Goal: Task Accomplishment & Management: Complete application form

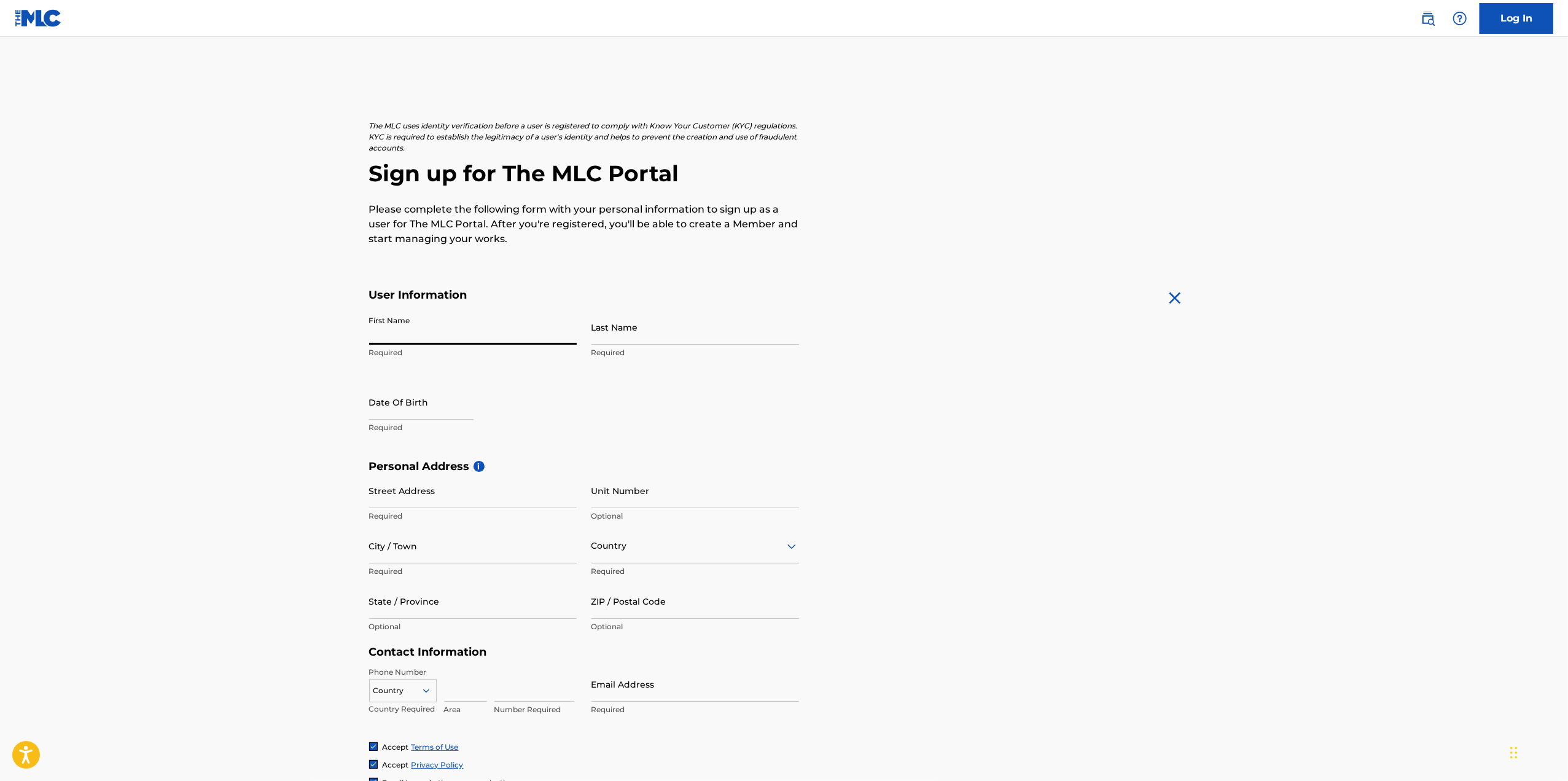
click at [496, 320] on input "First Name" at bounding box center [473, 327] width 208 height 35
type input "[PERSON_NAME]"
type input "Engisch"
type input "[STREET_ADDRESS][US_STATE]"
type input "Back House"
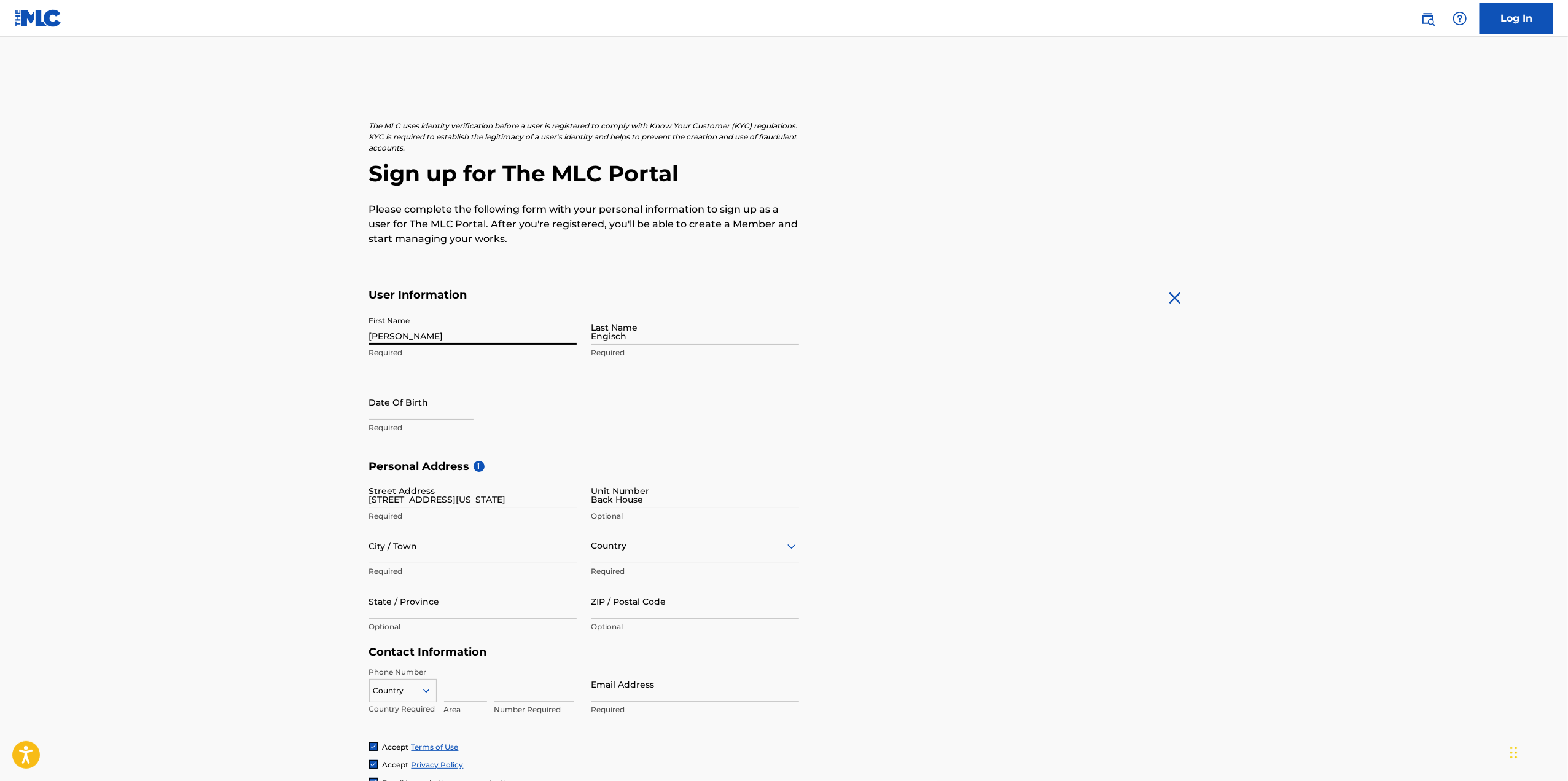
type input "El Segundo"
type input "[GEOGRAPHIC_DATA]"
type input "CA"
type input "90245"
type input "310"
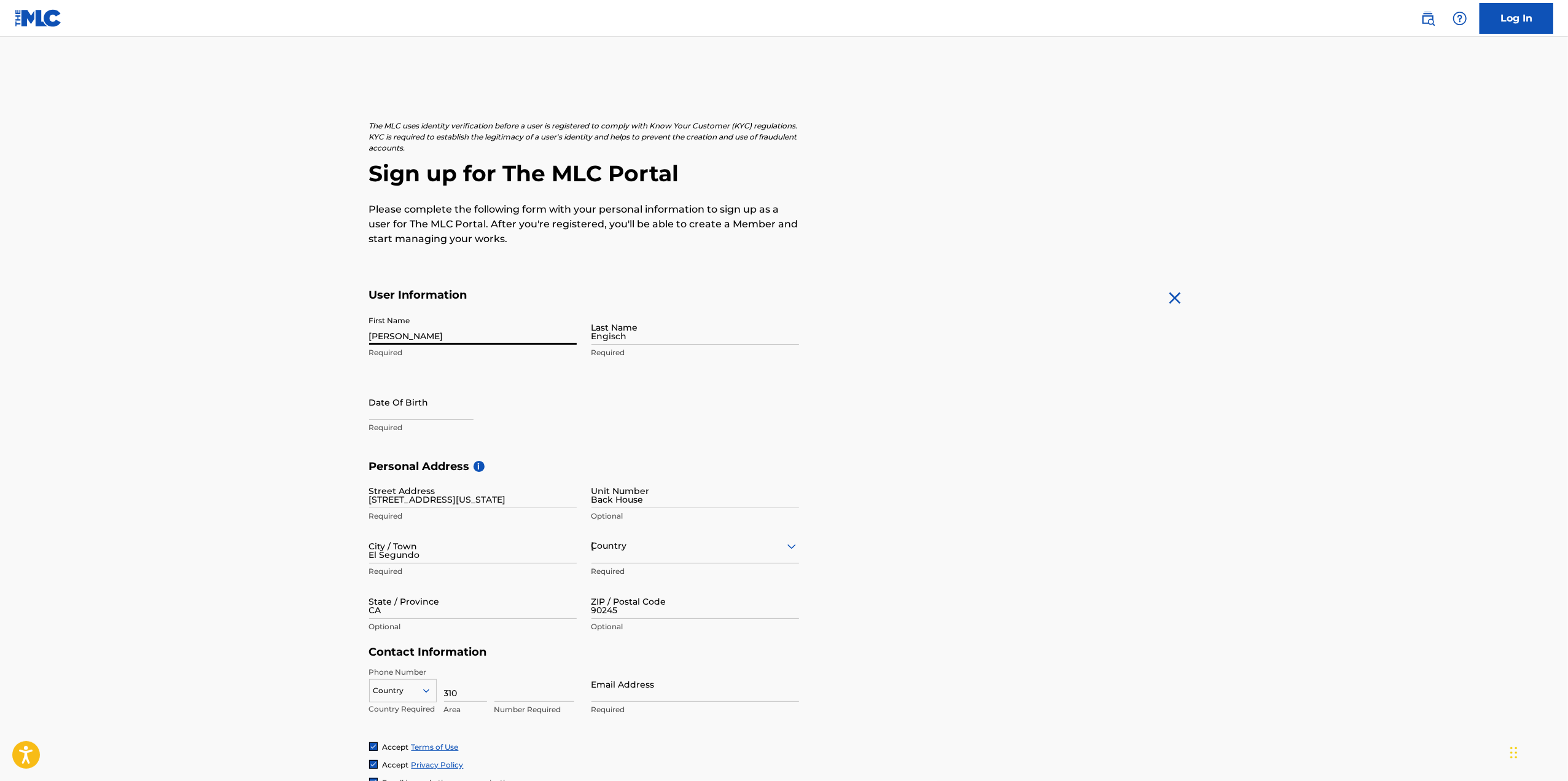
type input "3409347"
type input "engischboy@gmail.com"
click at [447, 400] on input "text" at bounding box center [421, 402] width 104 height 35
select select "8"
select select "2025"
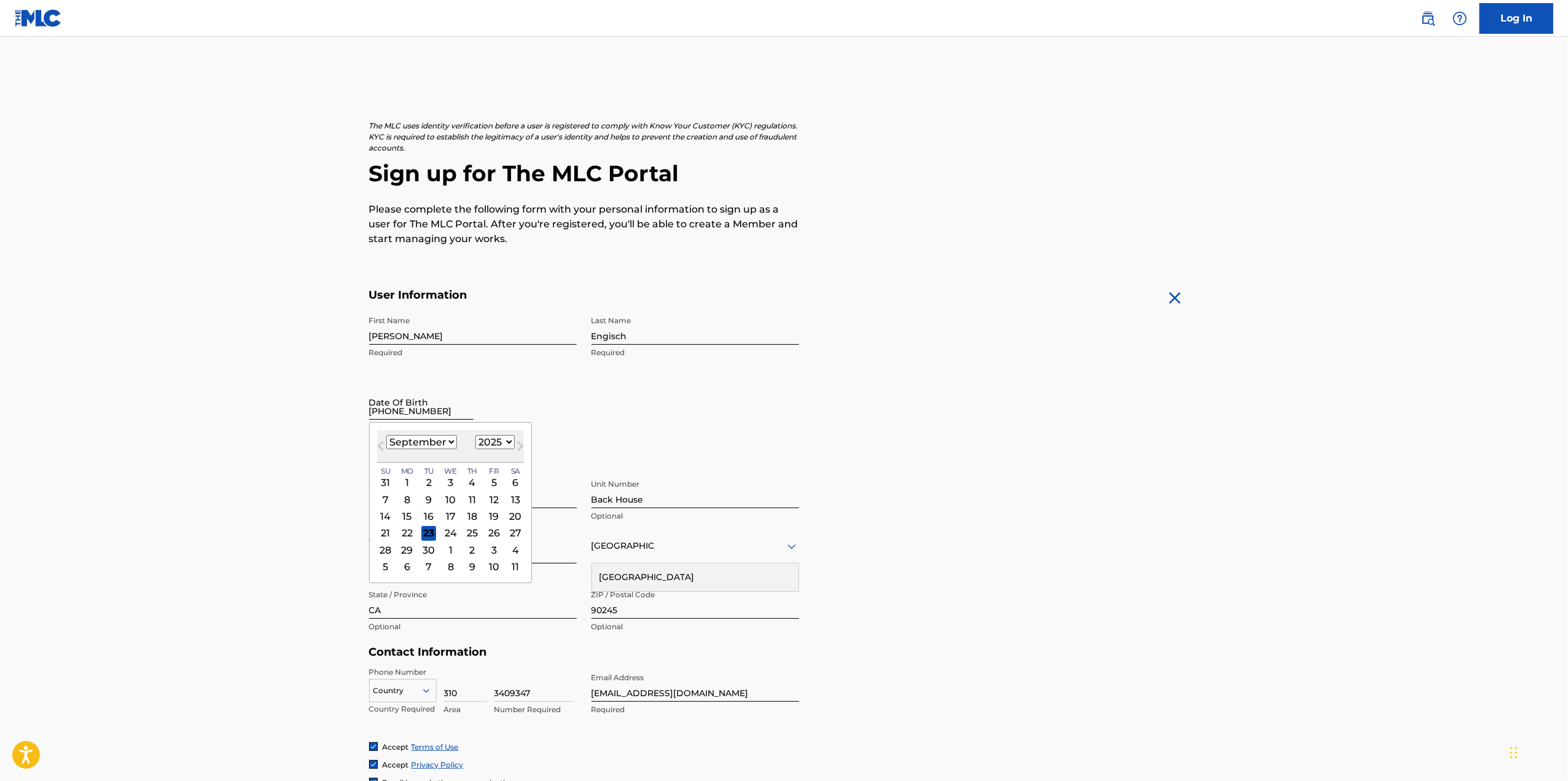
type input "06-01-1996"
click at [250, 375] on main "The MLC uses identity verification before a user is registered to comply with K…" at bounding box center [784, 469] width 1568 height 865
click at [428, 415] on input "06-01-1996" at bounding box center [421, 402] width 104 height 35
select select "8"
select select "2025"
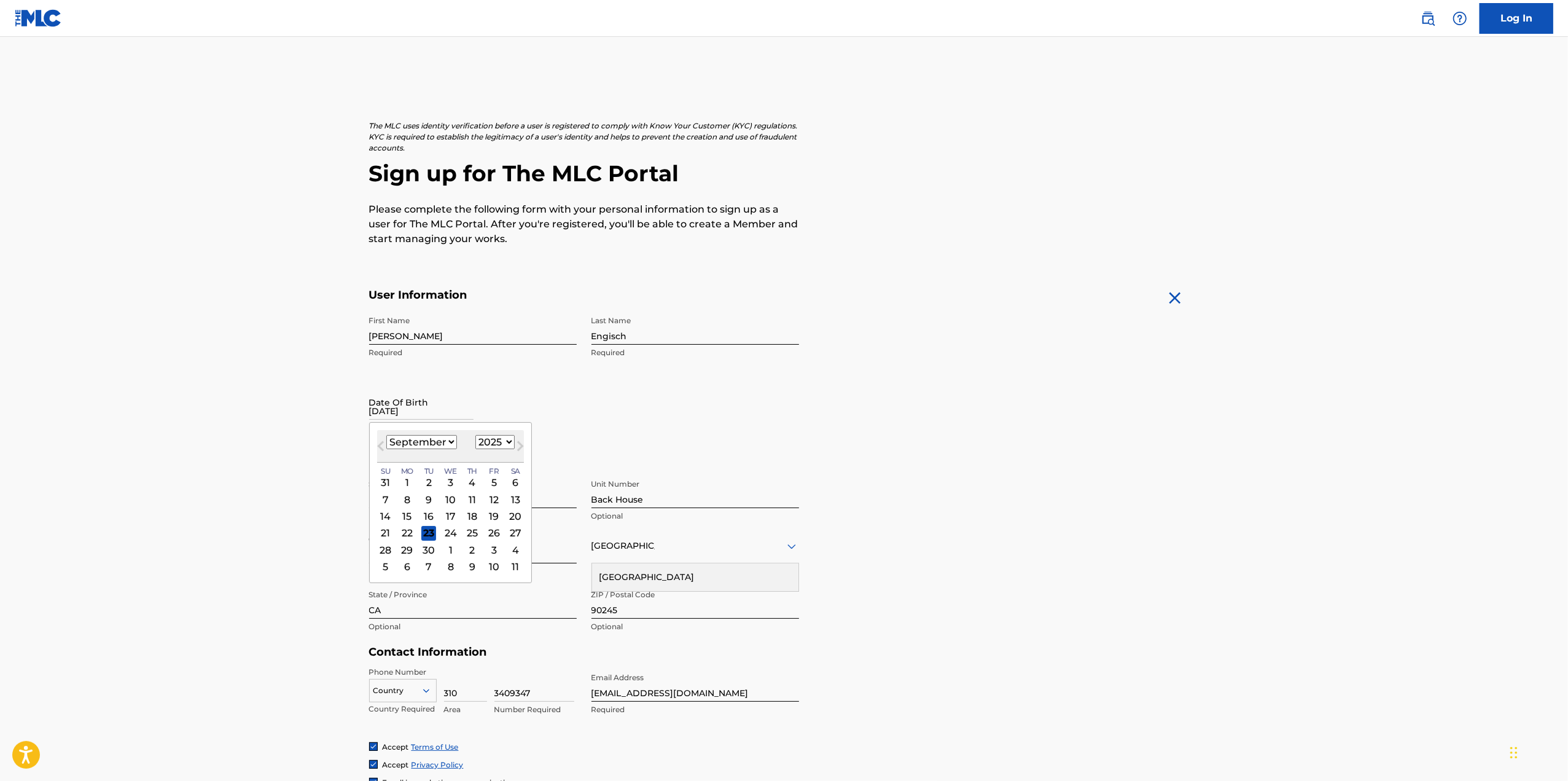
click at [402, 444] on select "January February March April May June July August September October November De…" at bounding box center [422, 442] width 70 height 14
select select "5"
click at [386, 435] on select "January February March April May June July August September October November De…" at bounding box center [422, 442] width 70 height 14
click at [491, 444] on select "1899 1900 1901 1902 1903 1904 1905 1906 1907 1908 1909 1910 1911 1912 1913 1914…" at bounding box center [495, 442] width 40 height 14
select select "1996"
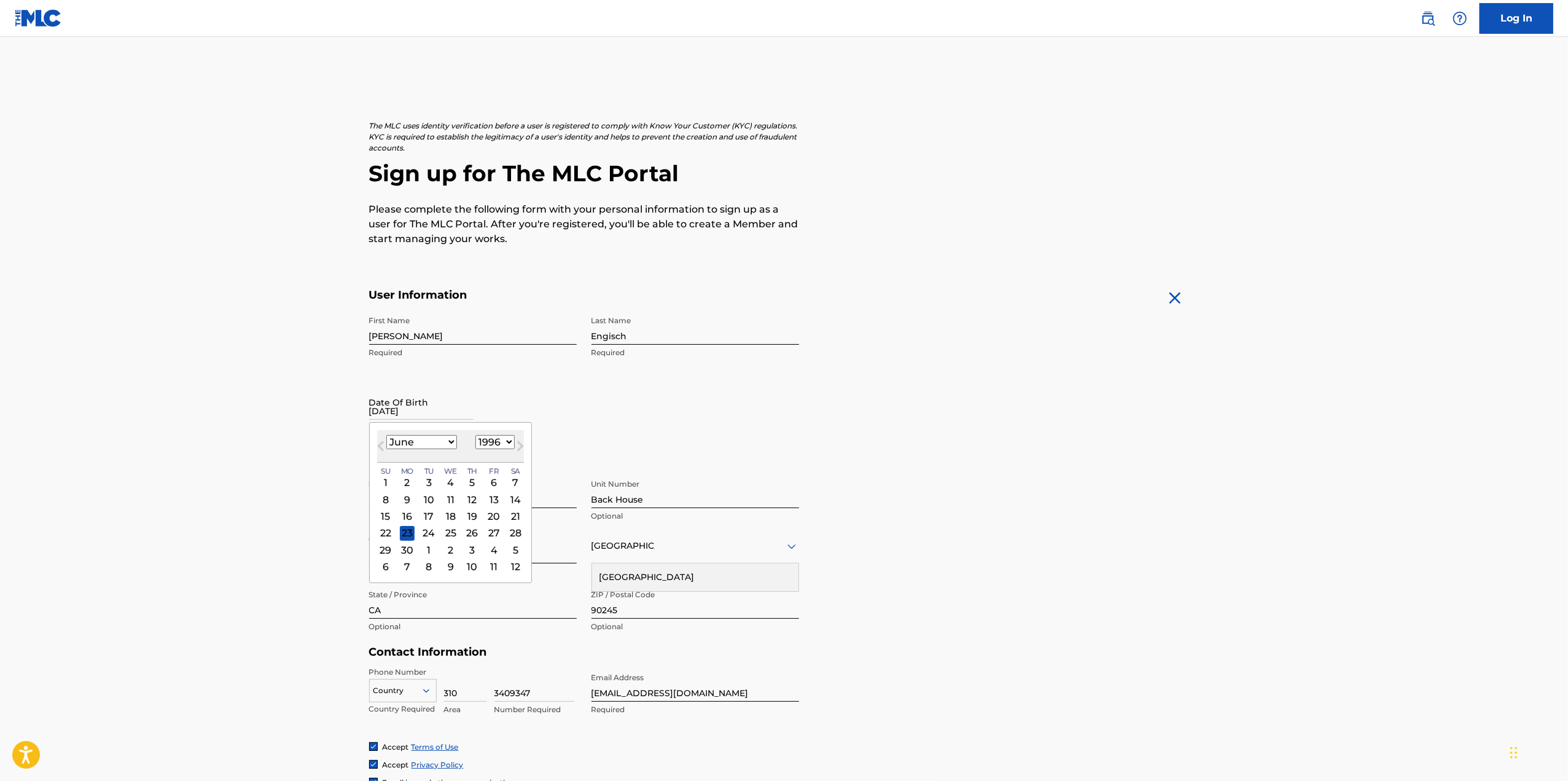
click at [475, 435] on select "1899 1900 1901 1902 1903 1904 1905 1906 1907 1908 1909 1910 1911 1912 1913 1914…" at bounding box center [495, 442] width 40 height 14
click at [511, 482] on div "1" at bounding box center [515, 482] width 15 height 15
click at [291, 514] on main "The MLC uses identity verification before a user is registered to comply with K…" at bounding box center [784, 469] width 1568 height 865
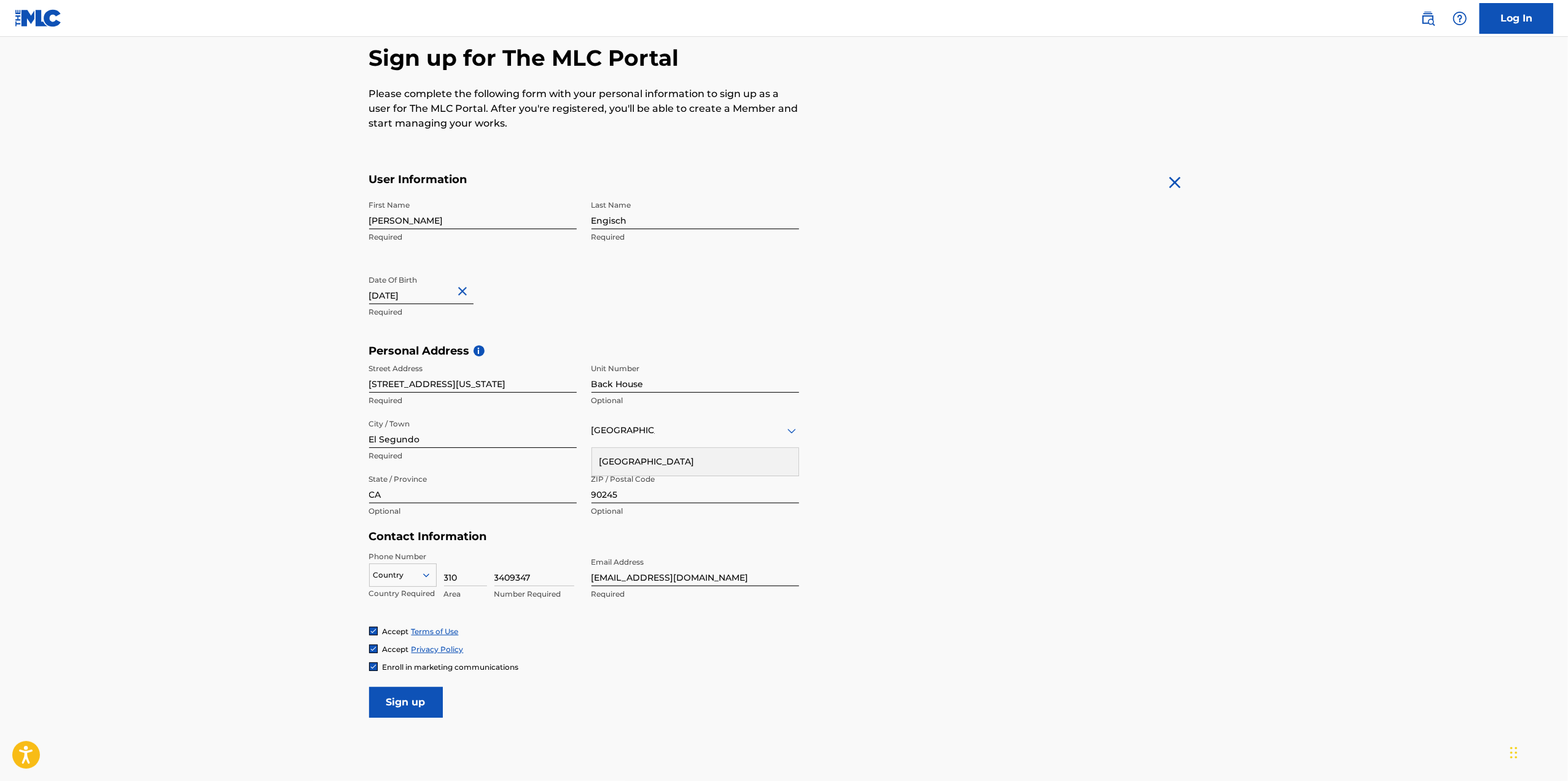
scroll to position [163, 0]
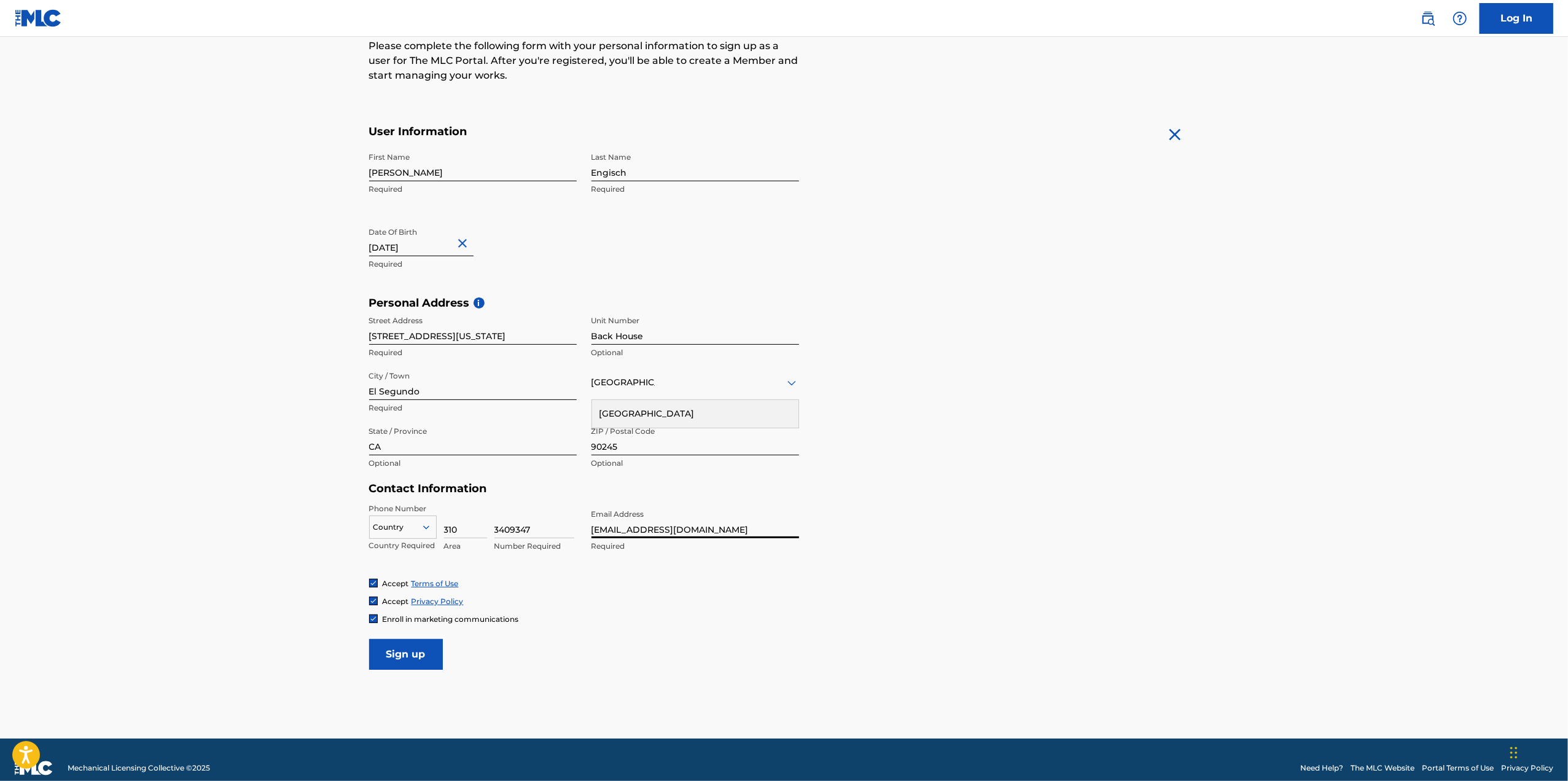
click at [668, 529] on input "engischboy@gmail.com" at bounding box center [695, 520] width 208 height 35
click at [680, 675] on main "The MLC uses identity verification before a user is registered to comply with K…" at bounding box center [784, 306] width 1568 height 865
click at [623, 523] on input "newaestheticca@gmail.com" at bounding box center [695, 520] width 208 height 35
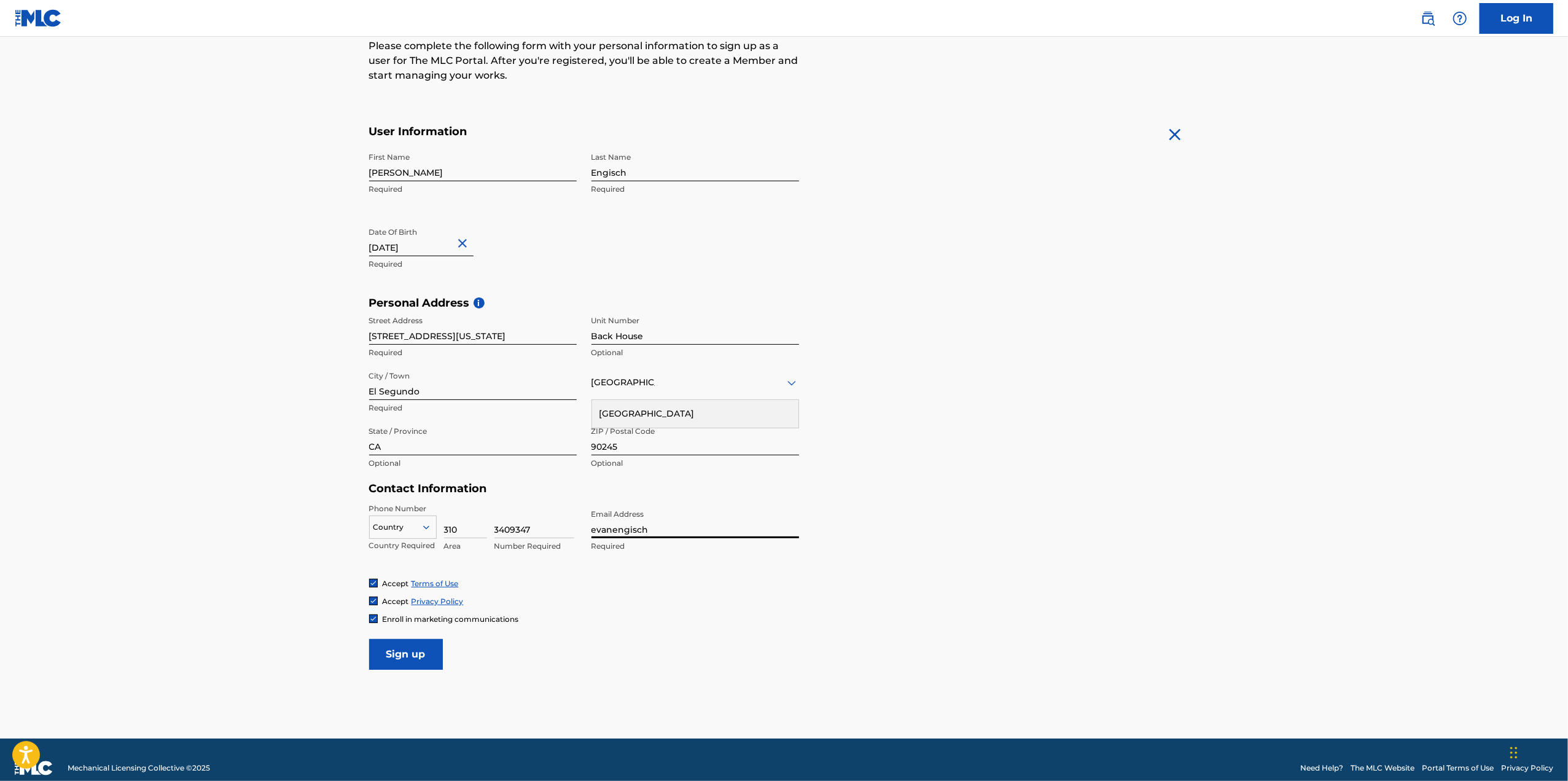
type input "[EMAIL_ADDRESS][DOMAIN_NAME]"
click at [617, 609] on div "Accept Terms of Use Accept Privacy Policy Enroll in marketing communications" at bounding box center [784, 601] width 830 height 46
click at [404, 615] on span "Enroll in marketing communications" at bounding box center [451, 619] width 136 height 9
click at [414, 655] on input "Sign up" at bounding box center [406, 654] width 74 height 31
click at [403, 528] on div at bounding box center [403, 527] width 66 height 14
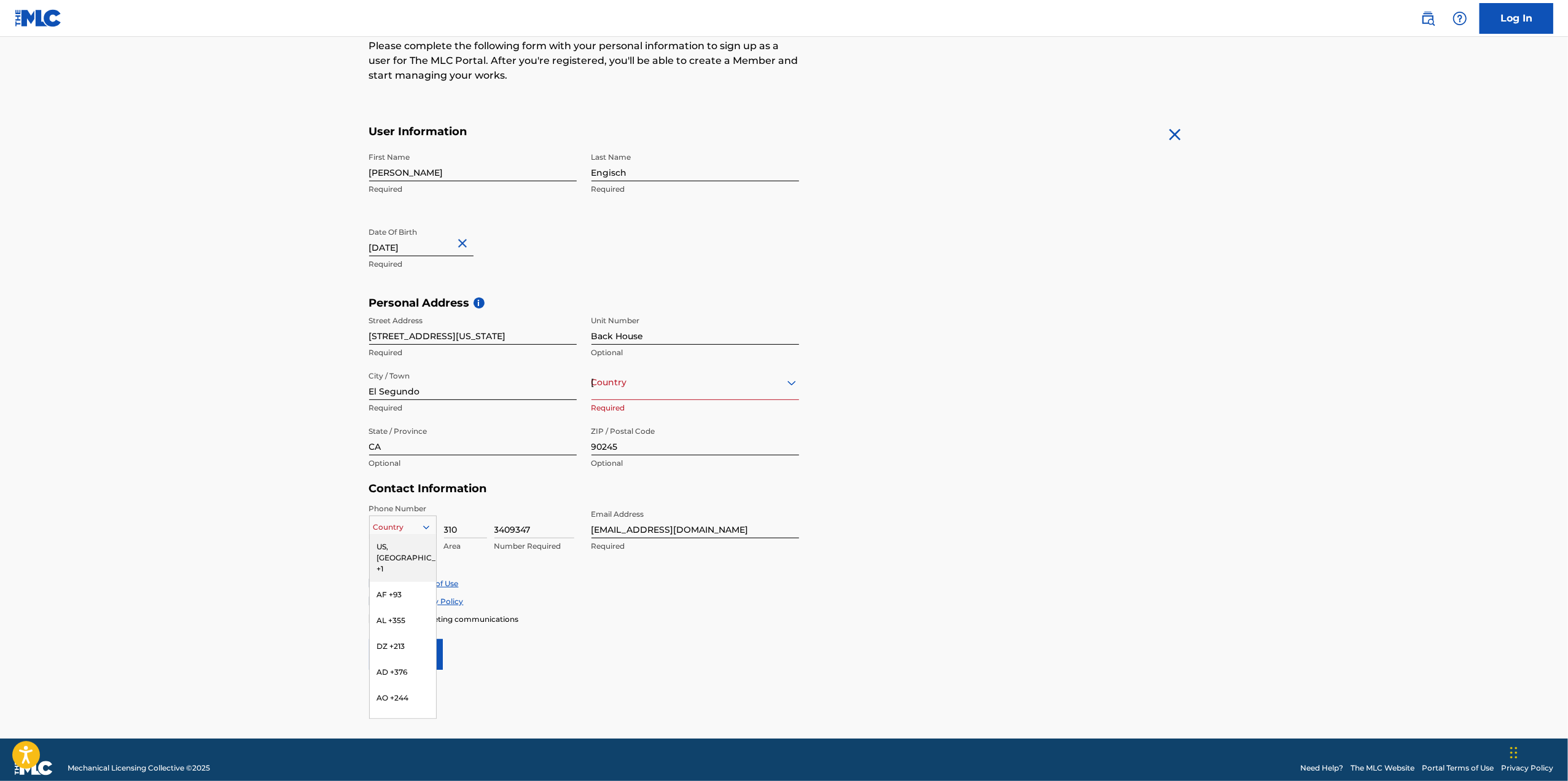
click at [399, 548] on div "US, [GEOGRAPHIC_DATA] +1" at bounding box center [403, 558] width 66 height 48
click at [419, 659] on input "Sign up" at bounding box center [406, 654] width 74 height 31
click at [637, 392] on div "Country United States" at bounding box center [695, 382] width 208 height 35
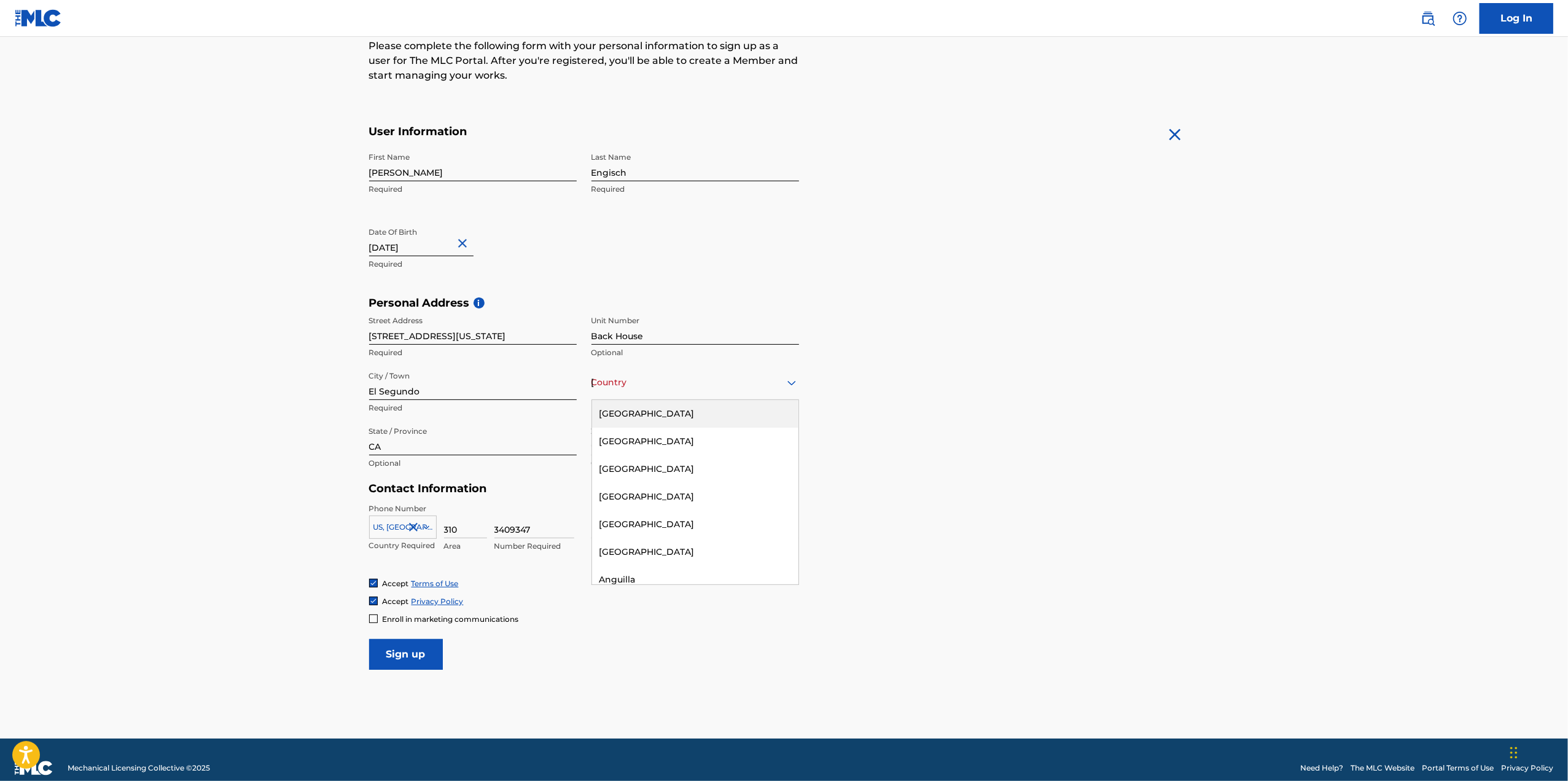
click at [640, 417] on div "[GEOGRAPHIC_DATA]" at bounding box center [695, 414] width 206 height 27
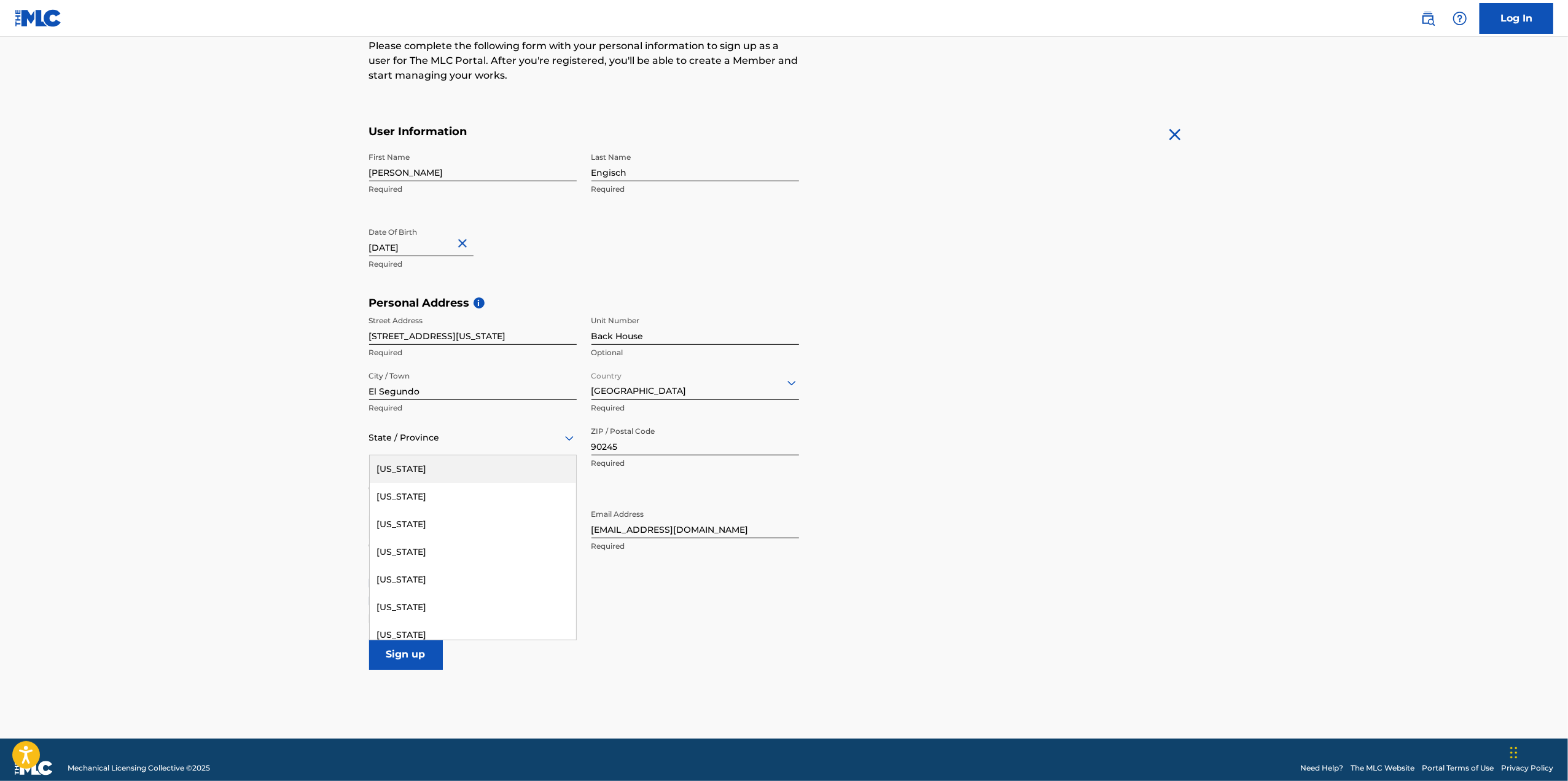
click at [451, 435] on div at bounding box center [473, 437] width 208 height 15
click at [431, 600] on div "[US_STATE]" at bounding box center [473, 607] width 206 height 27
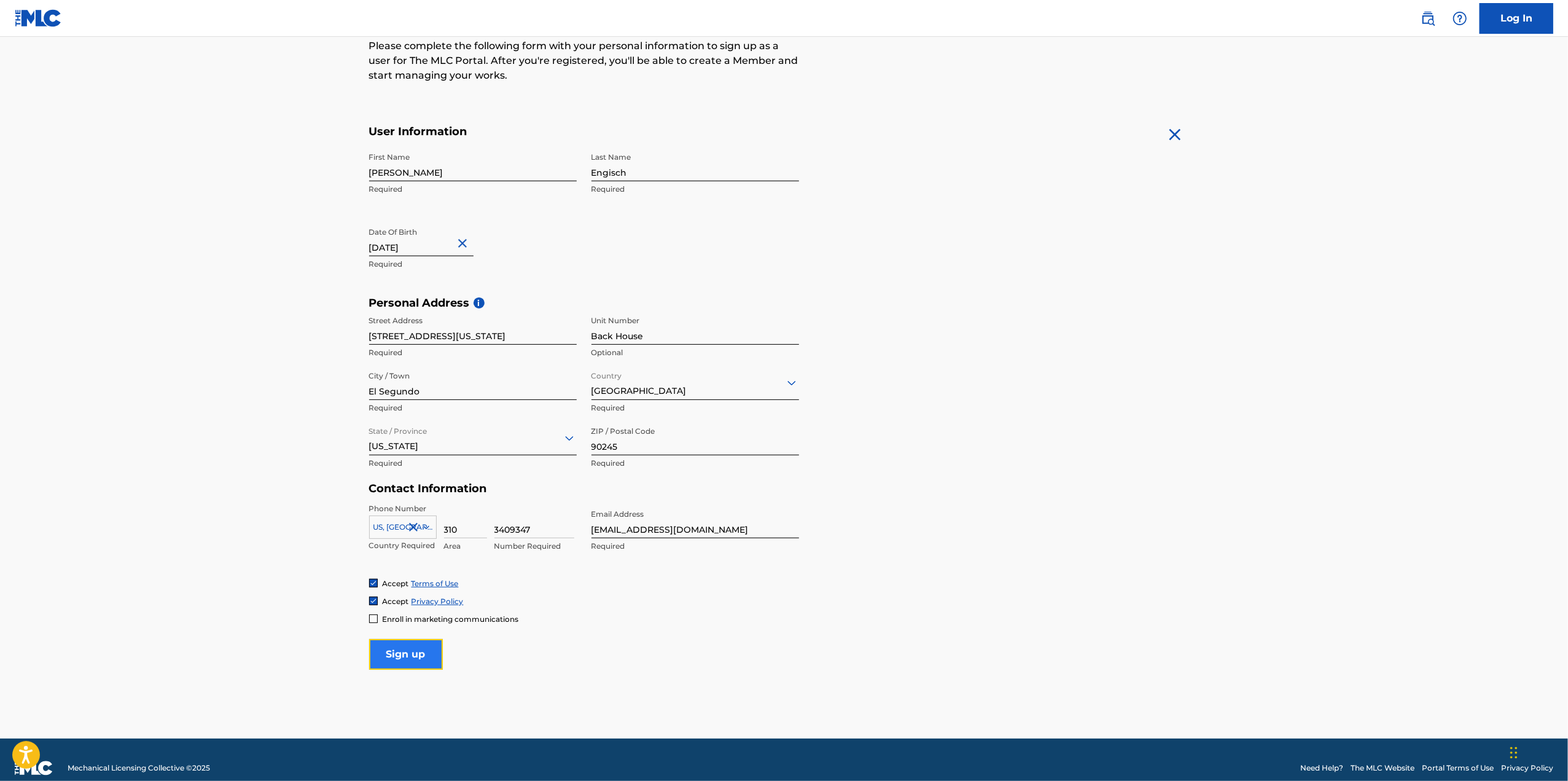
click at [409, 653] on input "Sign up" at bounding box center [406, 654] width 74 height 31
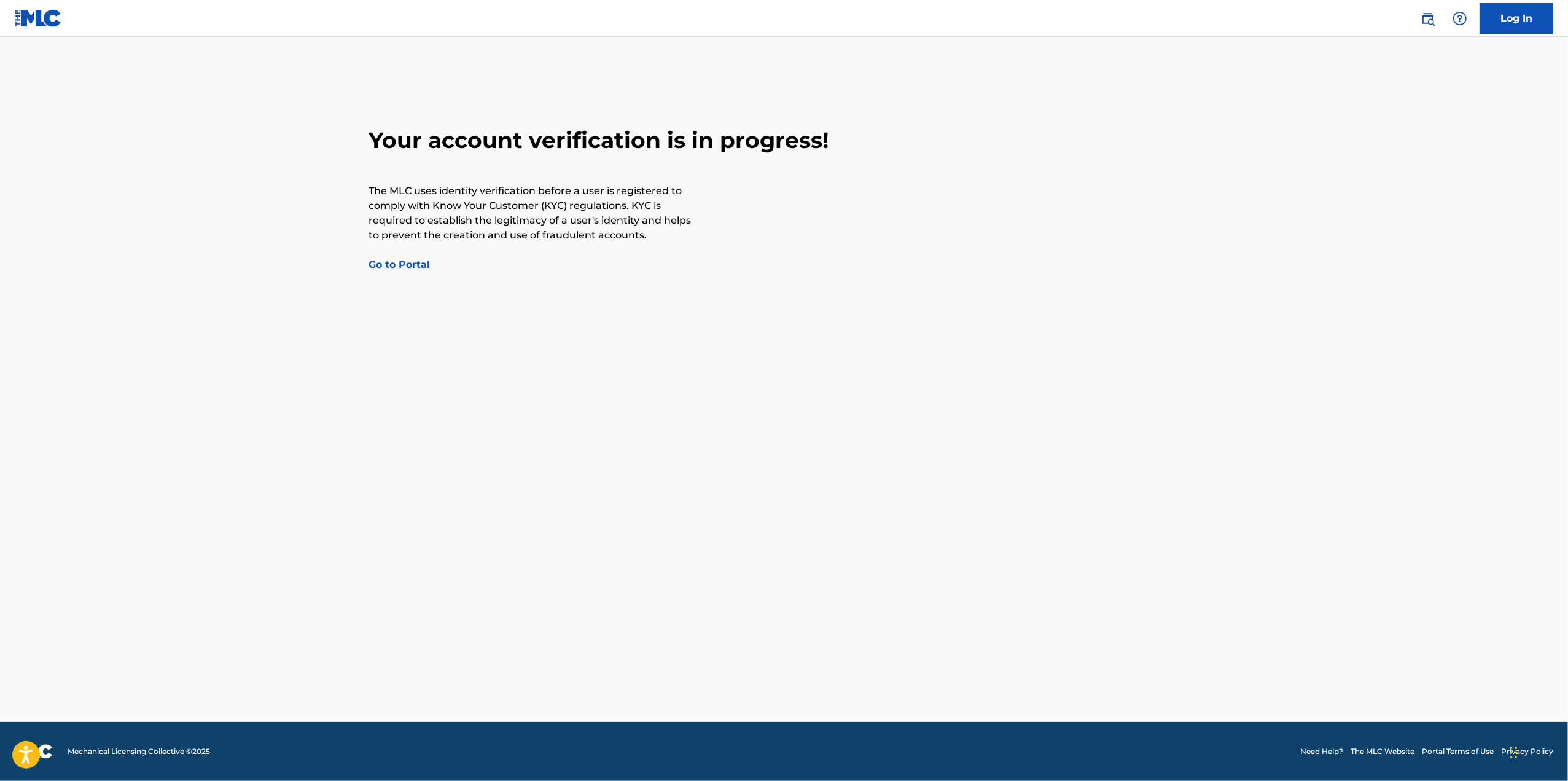
click at [420, 264] on link "Go to Portal" at bounding box center [399, 264] width 61 height 11
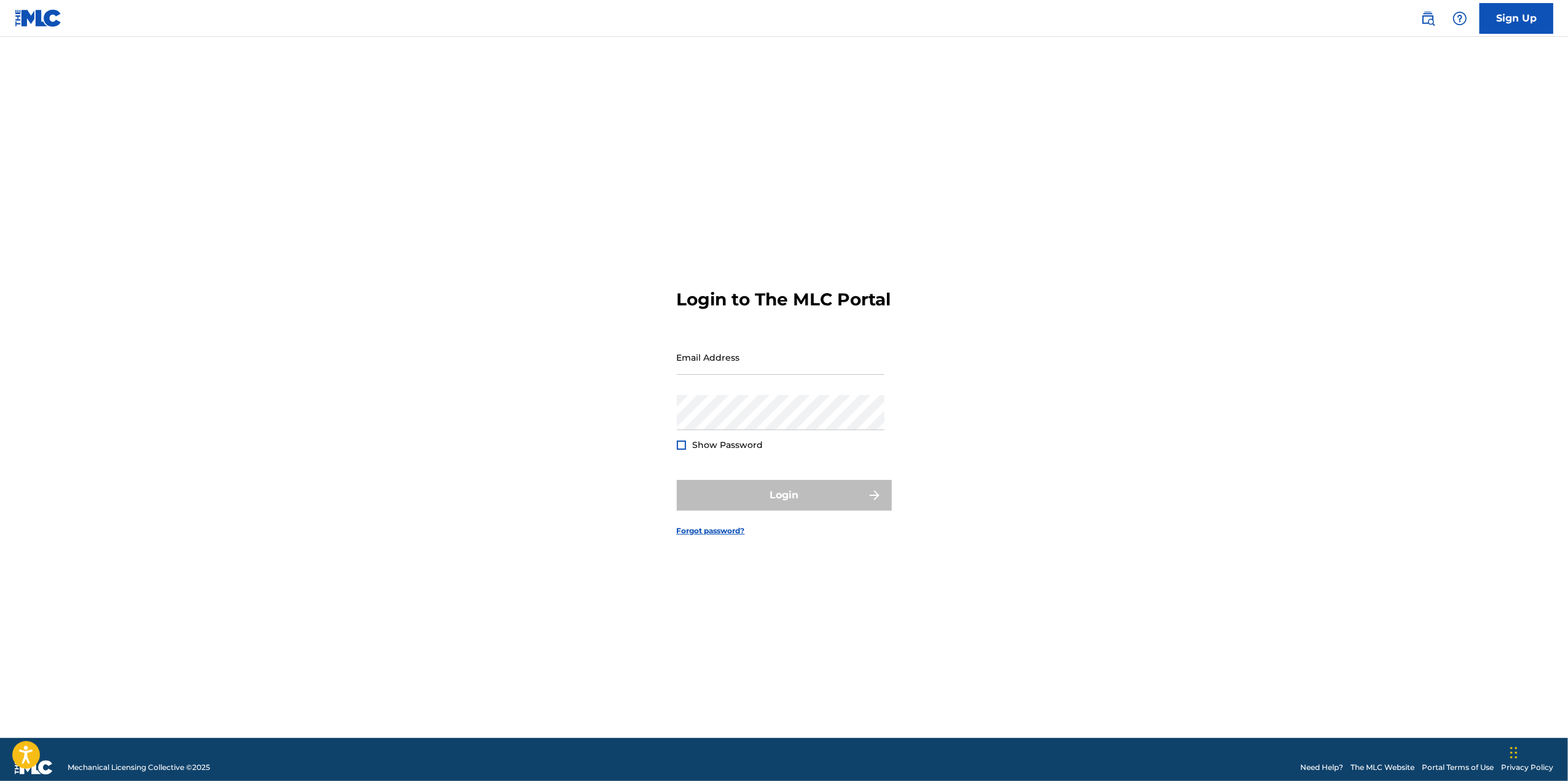
click at [764, 389] on div "Email Address" at bounding box center [780, 367] width 208 height 55
click at [747, 375] on input "Email Address" at bounding box center [780, 357] width 208 height 35
type input "engischboy@gmail.com"
click at [687, 596] on form "Login to The MLC Portal Email Address engischboy@gmail.com Password Show Passwo…" at bounding box center [784, 402] width 215 height 670
click at [677, 480] on button "Login" at bounding box center [784, 495] width 215 height 31
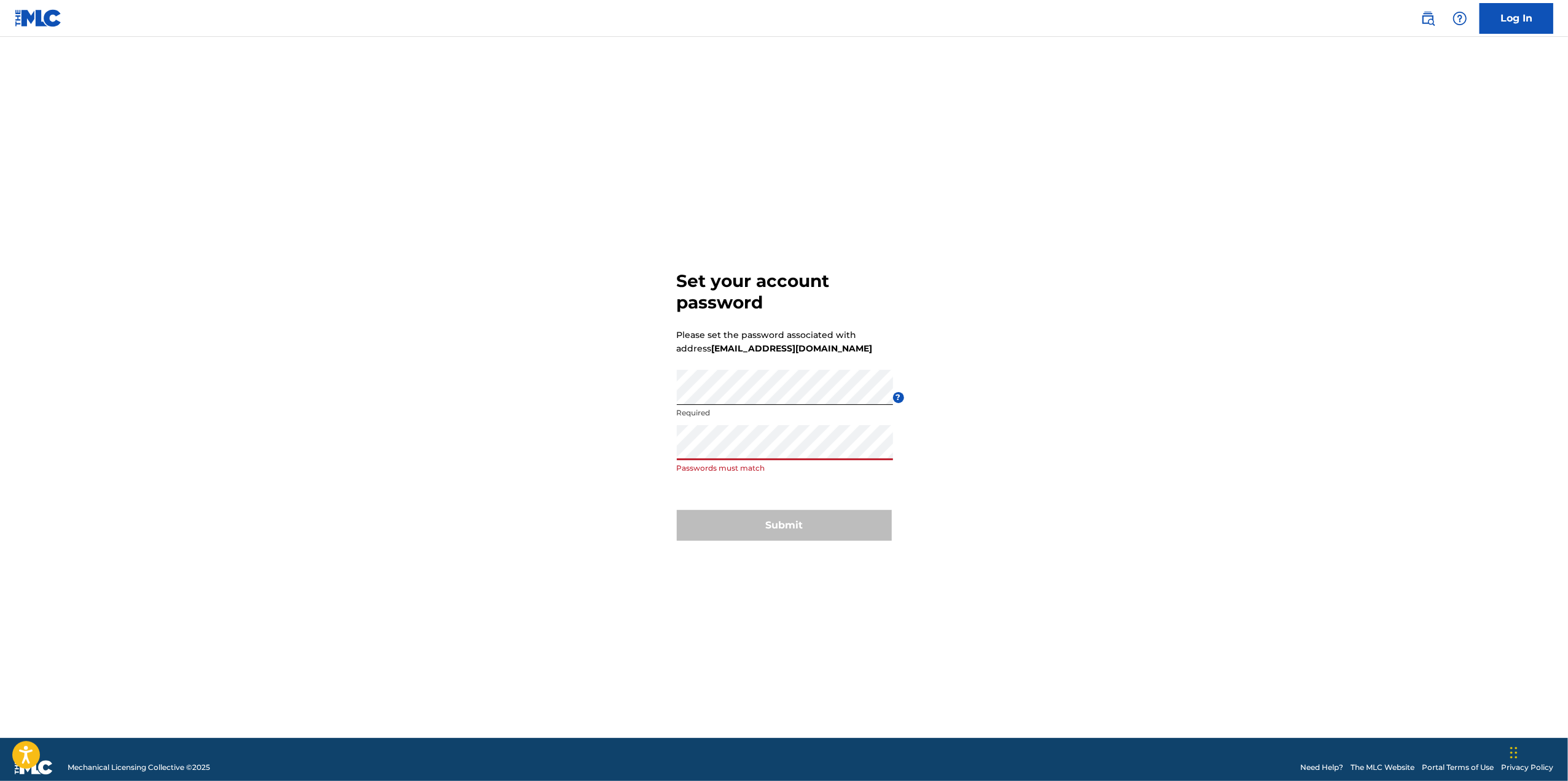
click button "Submit" at bounding box center [784, 525] width 215 height 31
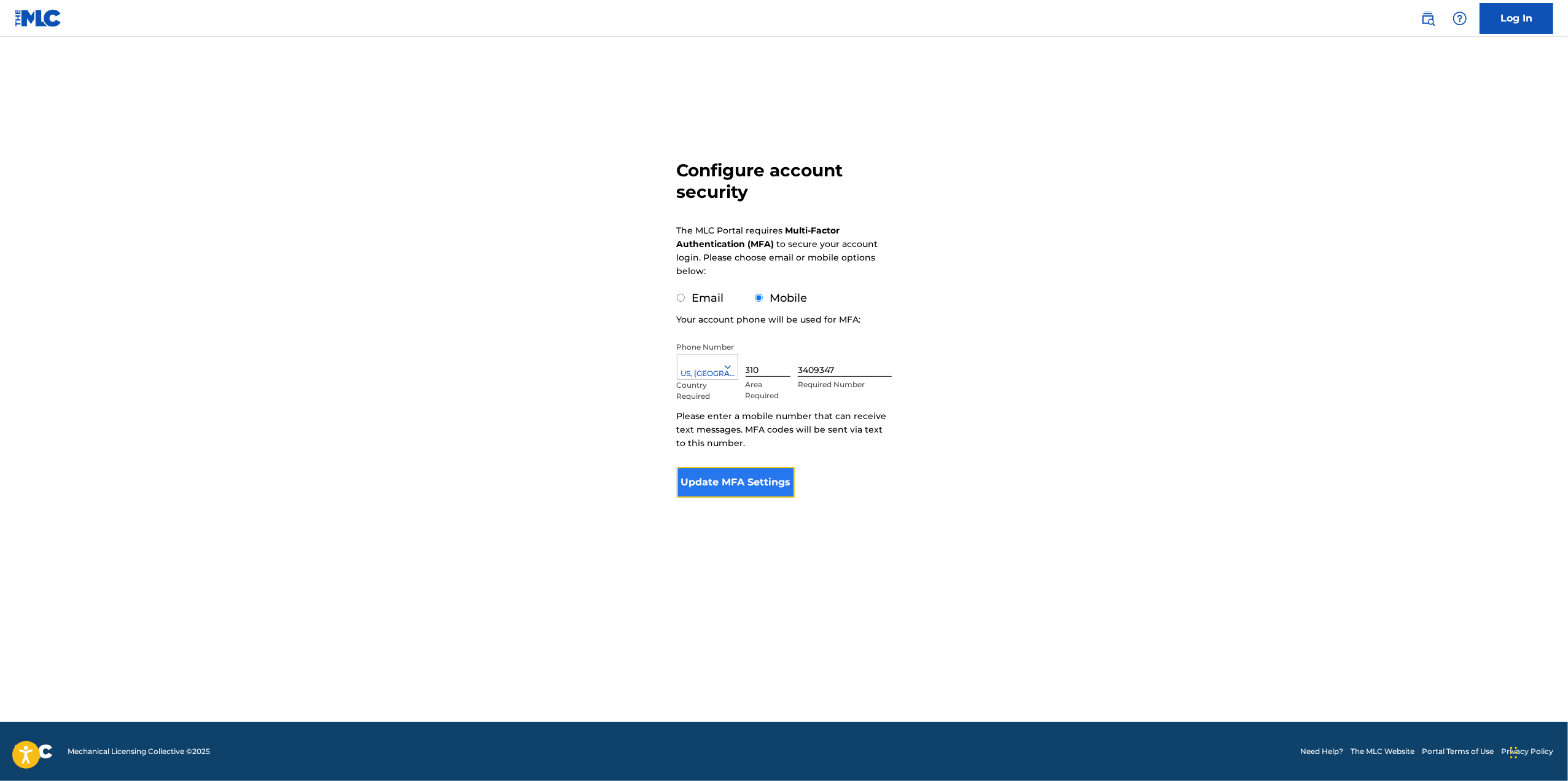
click at [755, 476] on button "Update MFA Settings" at bounding box center [736, 482] width 119 height 31
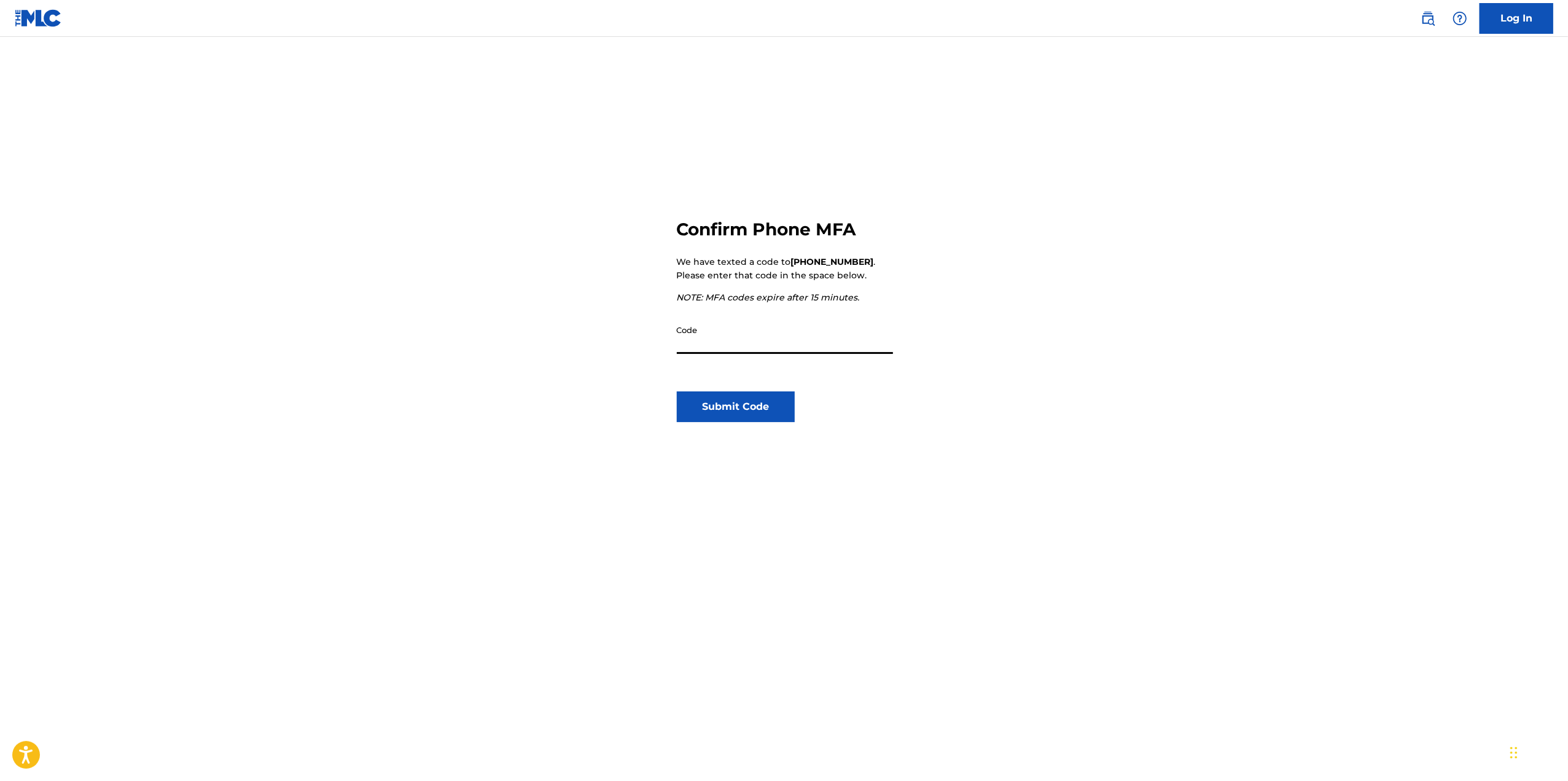
click at [747, 346] on input "Code" at bounding box center [784, 336] width 216 height 35
type input "879801"
click button "Submit Code" at bounding box center [736, 407] width 119 height 31
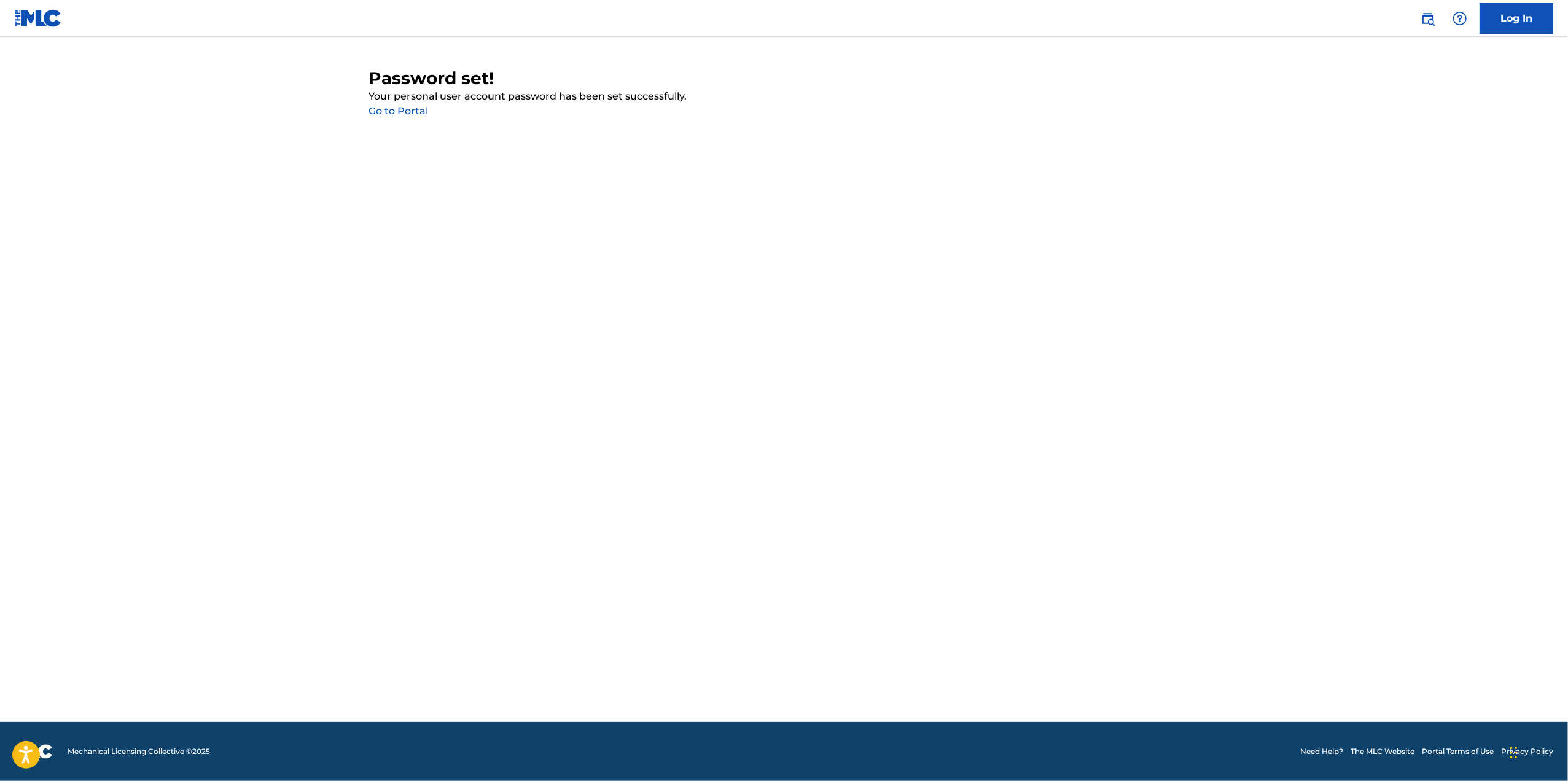
click at [402, 114] on link "Go to Portal" at bounding box center [399, 111] width 60 height 11
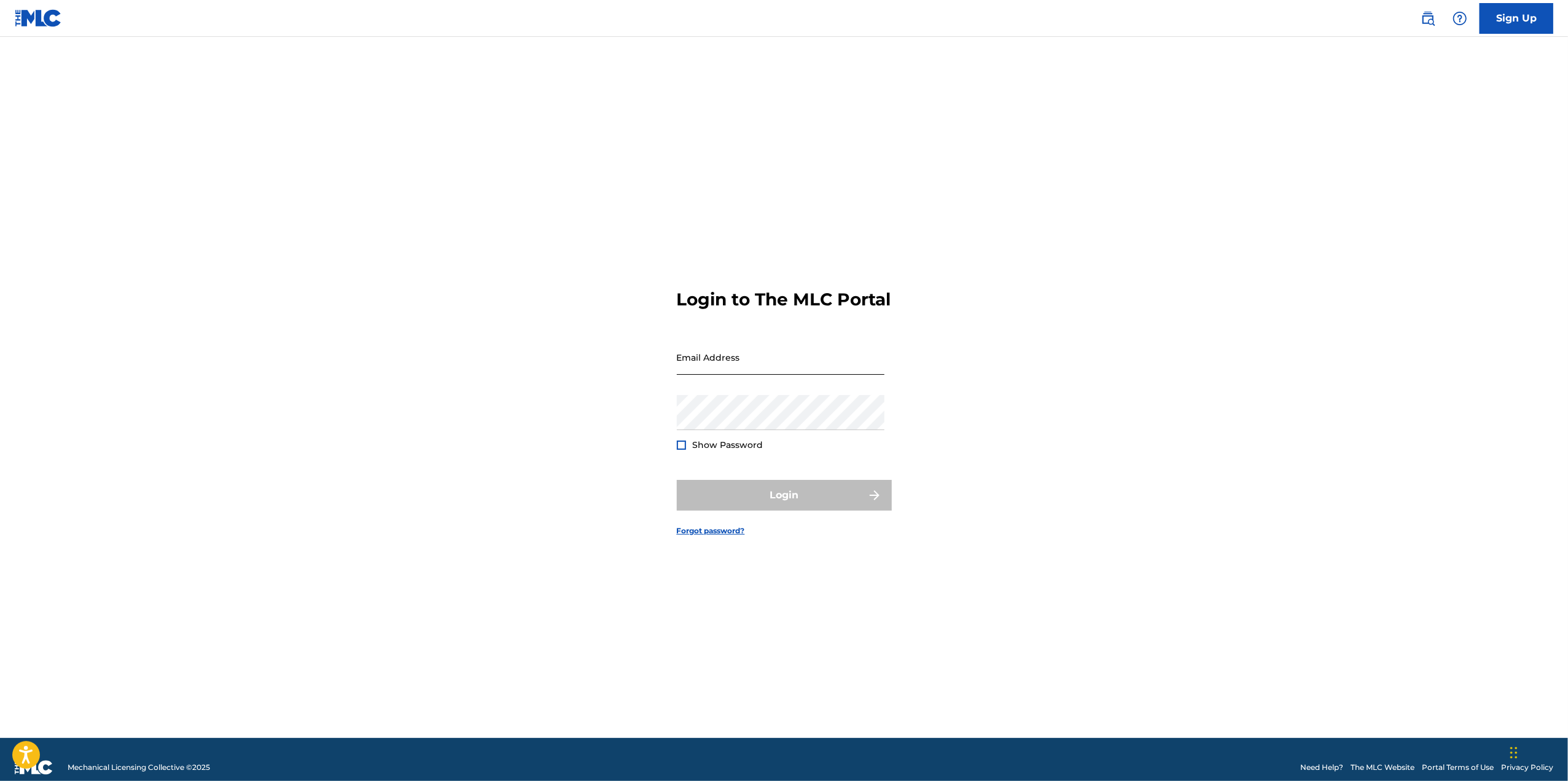
click at [733, 368] on input "Email Address" at bounding box center [780, 357] width 208 height 35
type input "[EMAIL_ADDRESS][DOMAIN_NAME]"
click at [677, 480] on button "Login" at bounding box center [784, 495] width 215 height 31
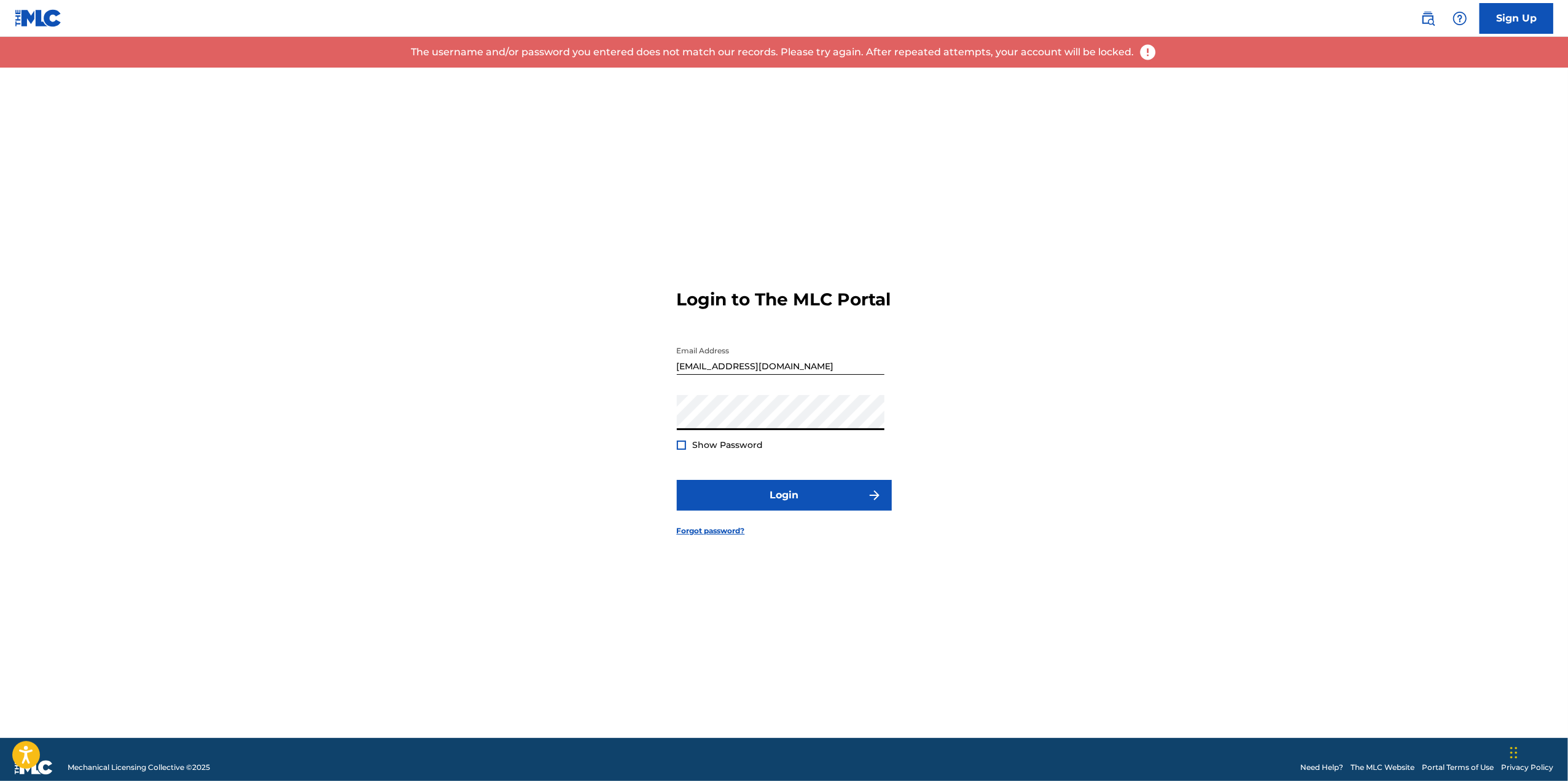
click at [581, 432] on div "Login to The MLC Portal Email Address [EMAIL_ADDRESS][DOMAIN_NAME] Password Sho…" at bounding box center [784, 402] width 860 height 670
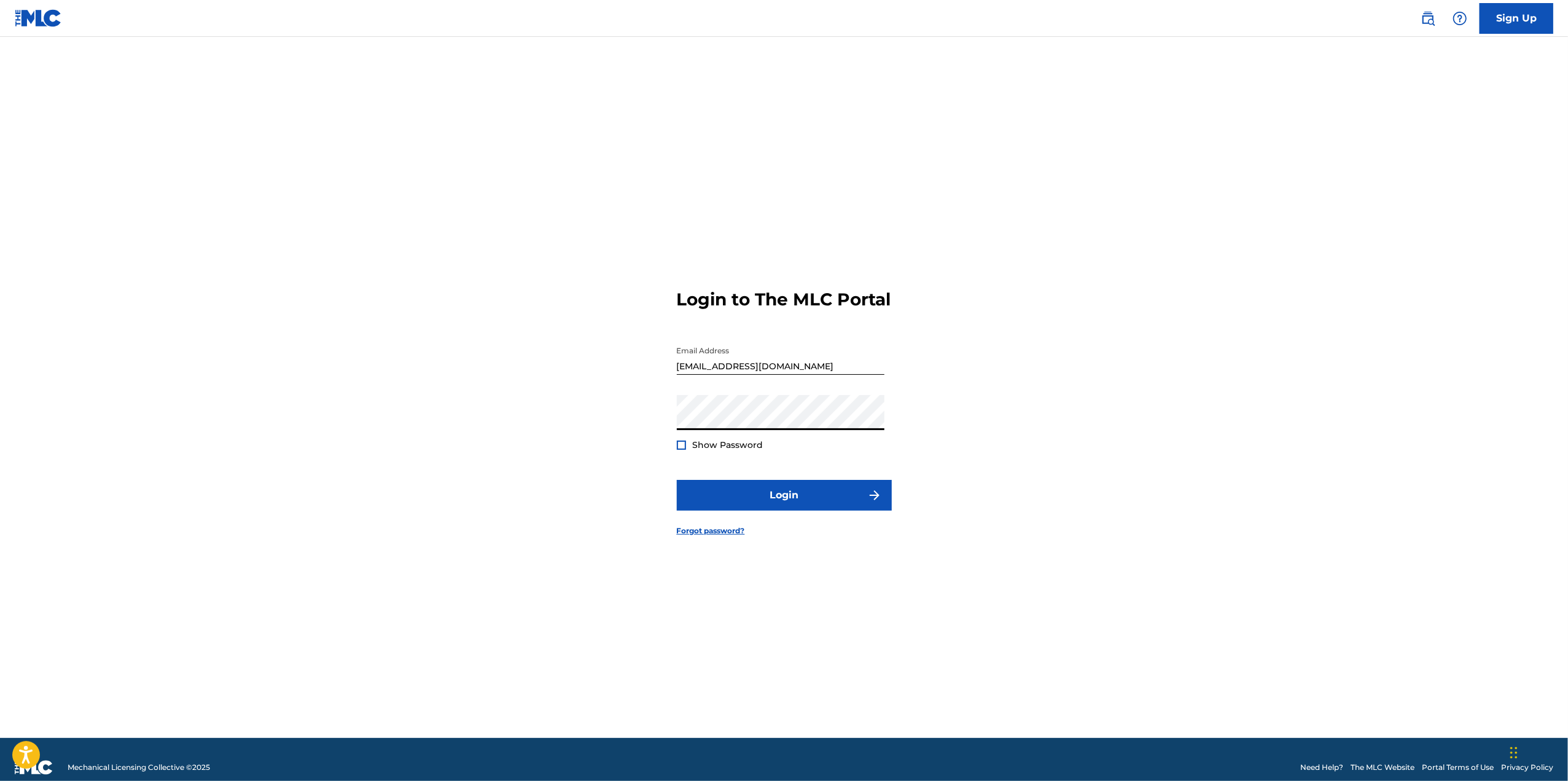
click at [677, 480] on button "Login" at bounding box center [784, 495] width 215 height 31
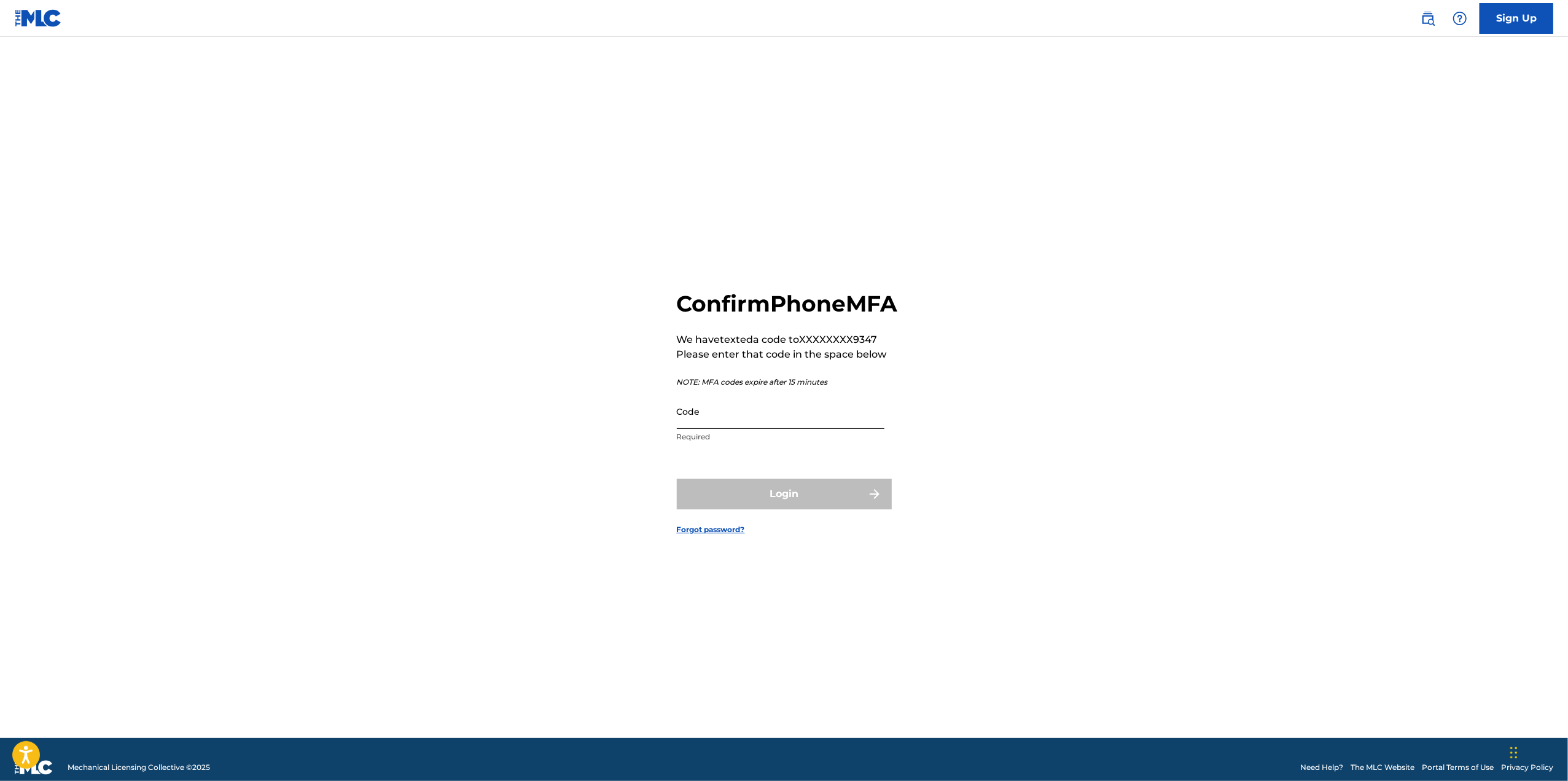
click at [742, 429] on input "Code" at bounding box center [780, 411] width 208 height 35
type input "880792"
click at [677, 479] on button "Login" at bounding box center [784, 494] width 215 height 31
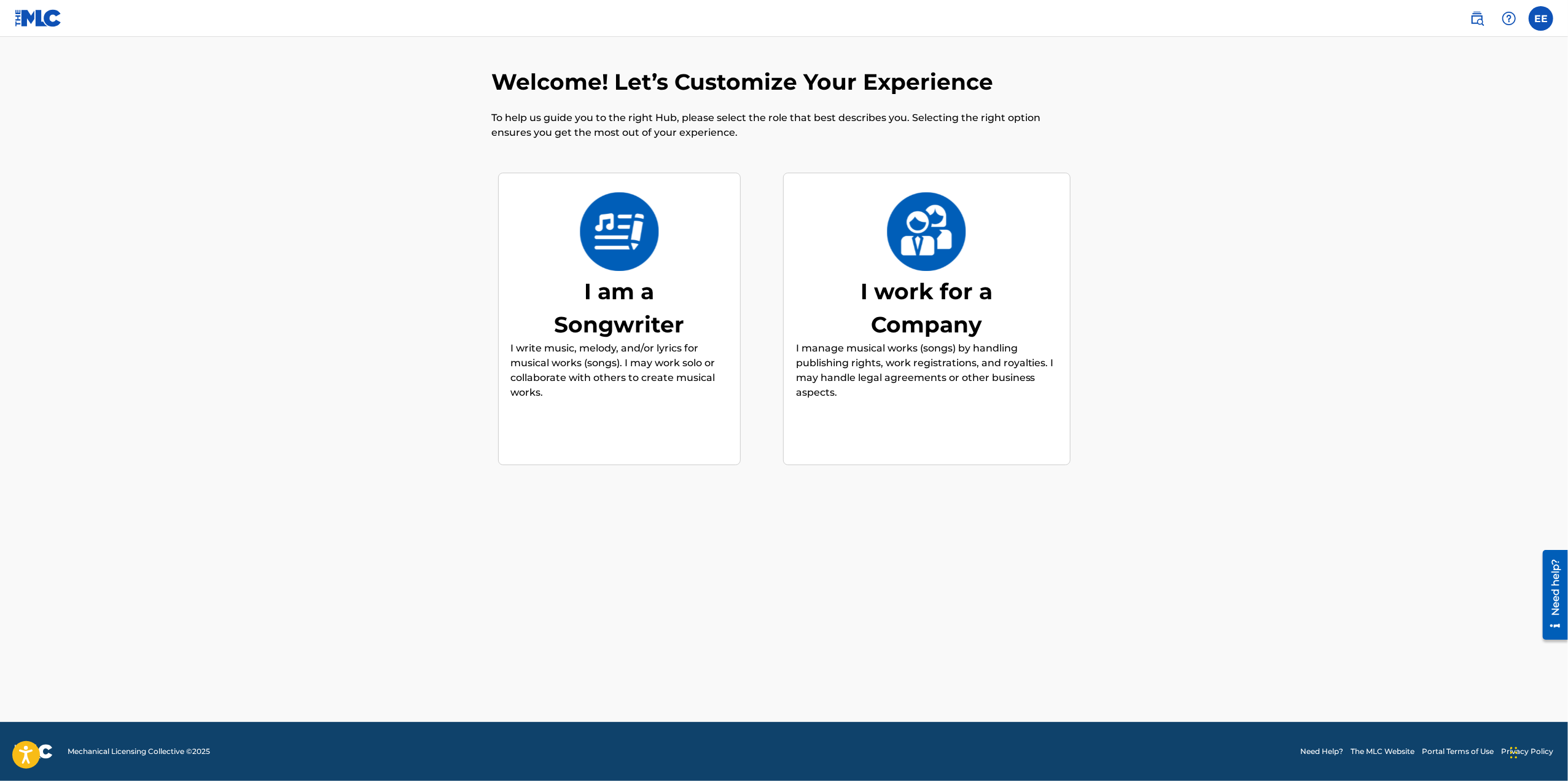
click at [656, 235] on img at bounding box center [619, 231] width 80 height 78
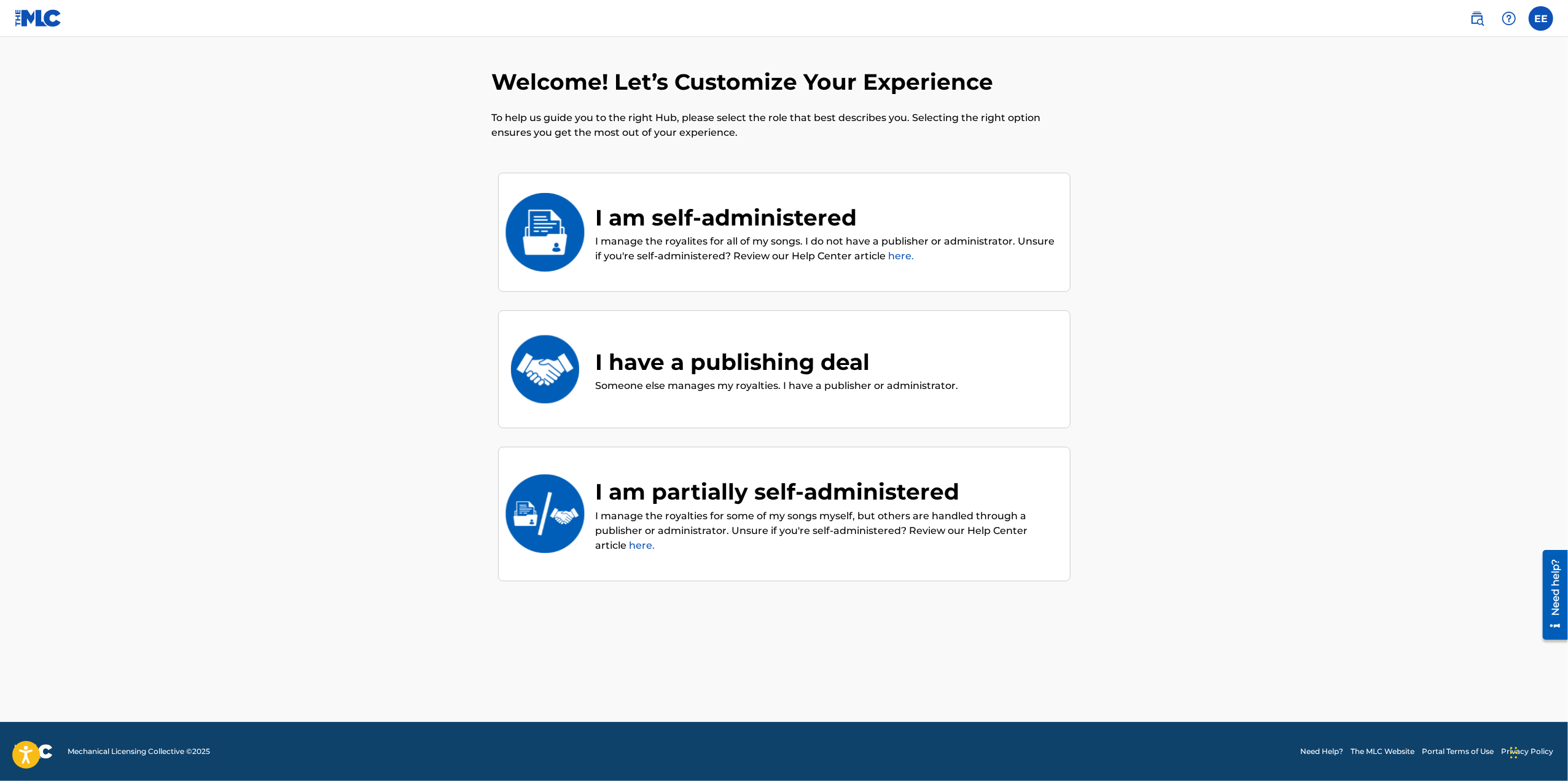
click at [690, 228] on div "I am self-administered" at bounding box center [826, 218] width 462 height 33
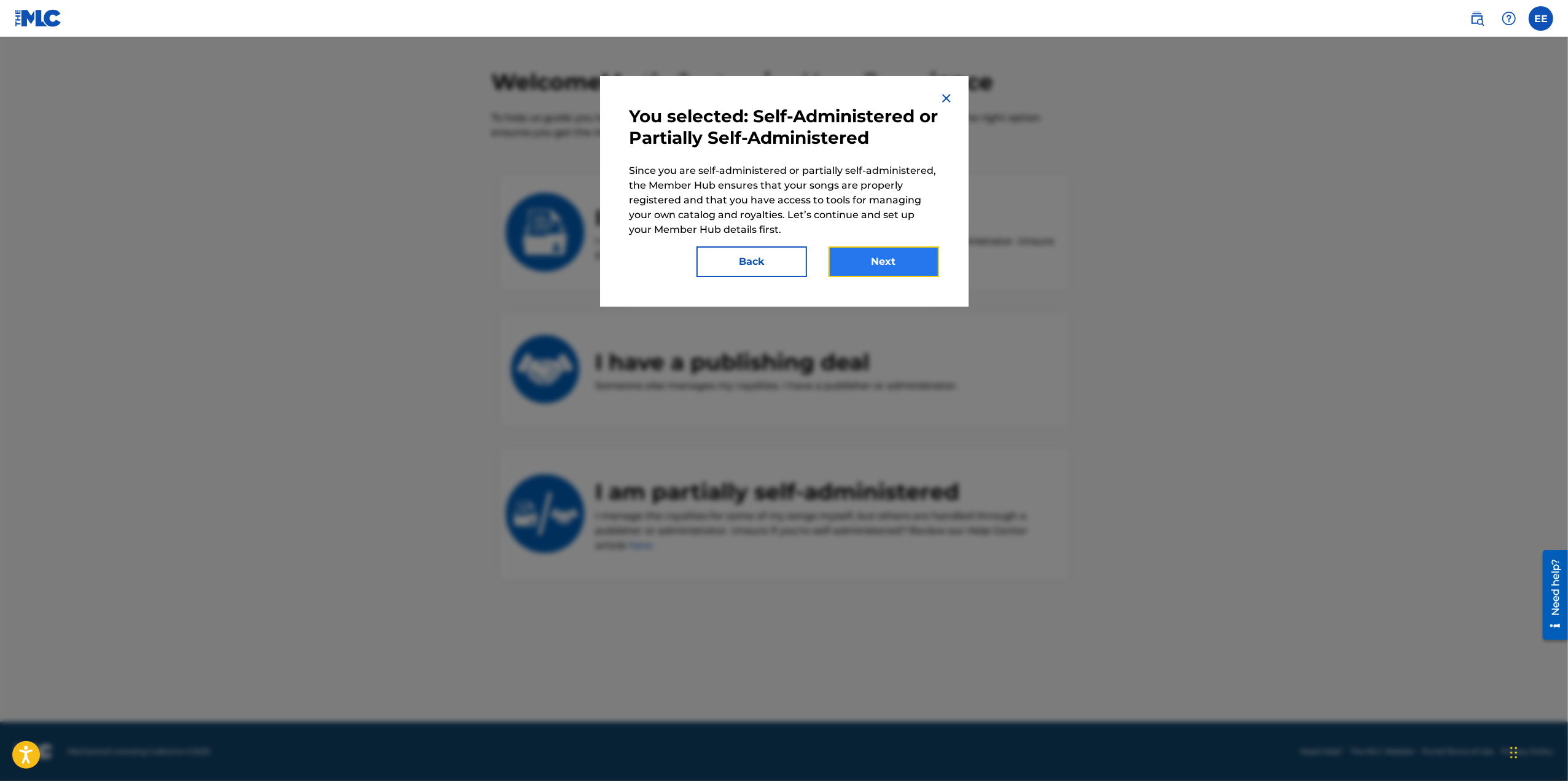
click at [894, 264] on button "Next" at bounding box center [883, 262] width 111 height 31
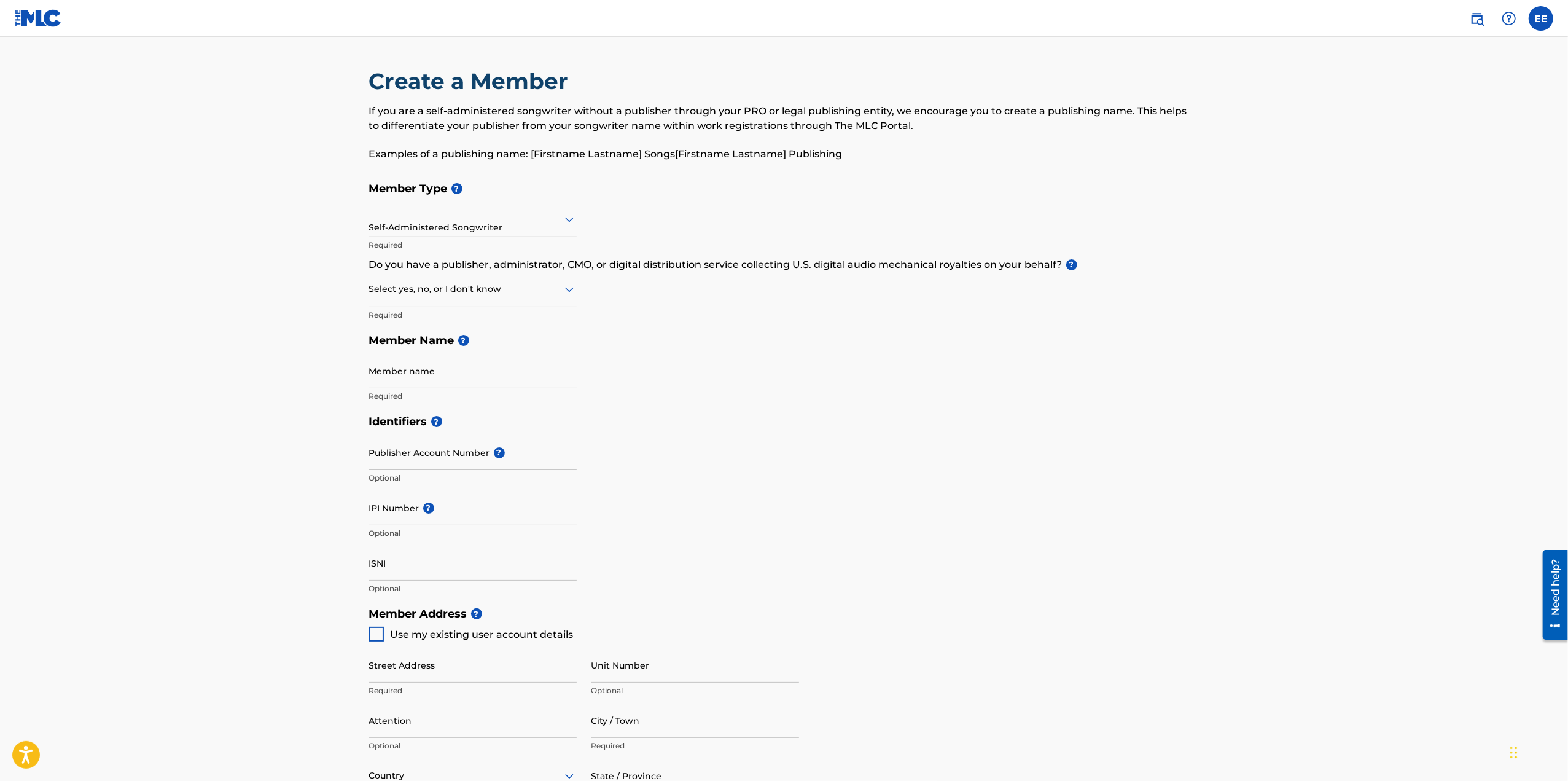
click at [434, 226] on div "Self-Administered Songwriter" at bounding box center [473, 219] width 208 height 30
click at [432, 250] on div "Self-Administered Songwriter" at bounding box center [473, 251] width 206 height 27
click at [557, 298] on div "Select yes, no, or I don't know" at bounding box center [473, 290] width 208 height 35
click at [519, 339] on div "No" at bounding box center [473, 348] width 206 height 27
click at [446, 371] on input "Member name" at bounding box center [473, 371] width 208 height 35
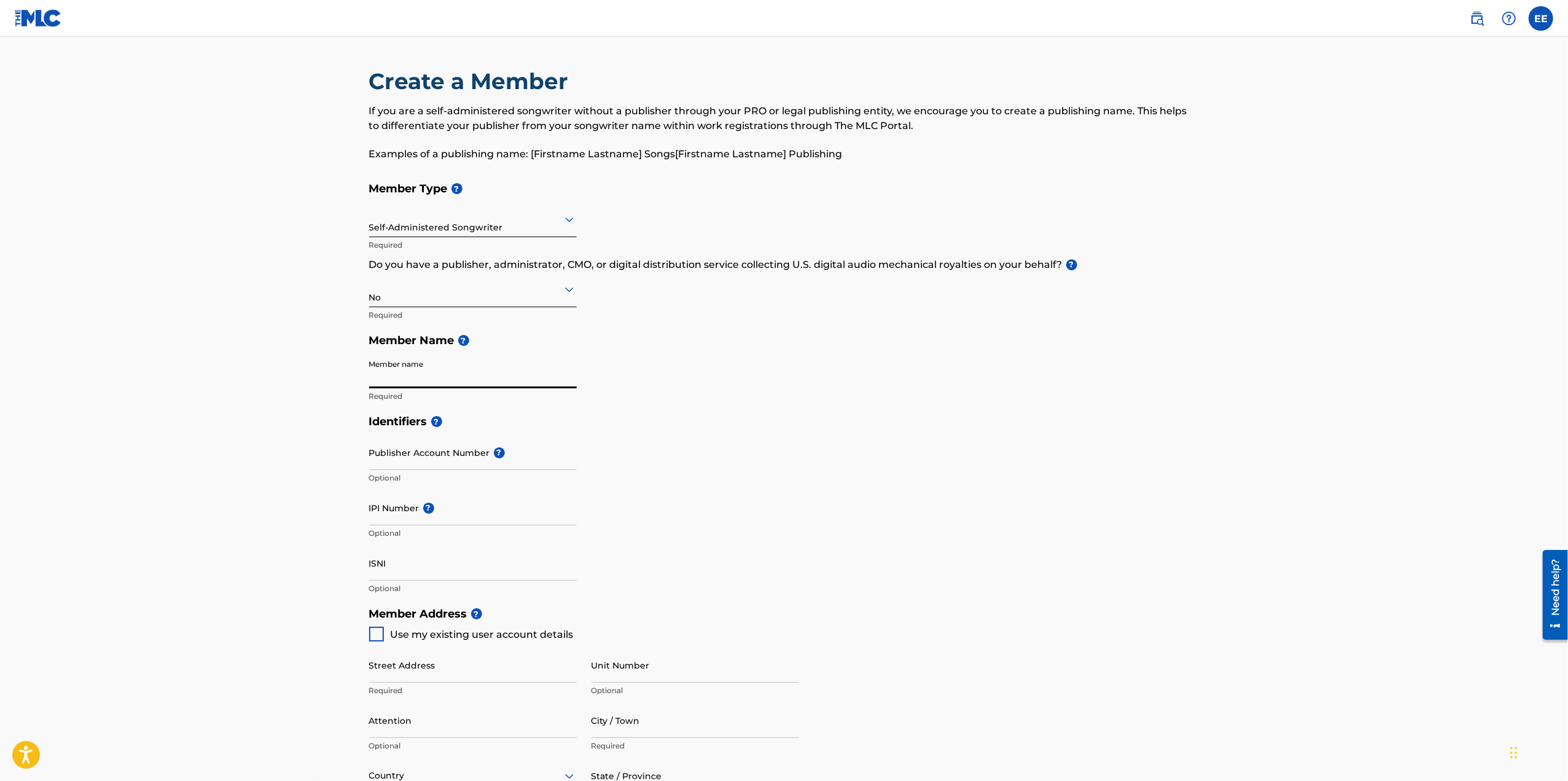
type input "[PERSON_NAME]"
type input "[STREET_ADDRESS][US_STATE]"
type input "Back House"
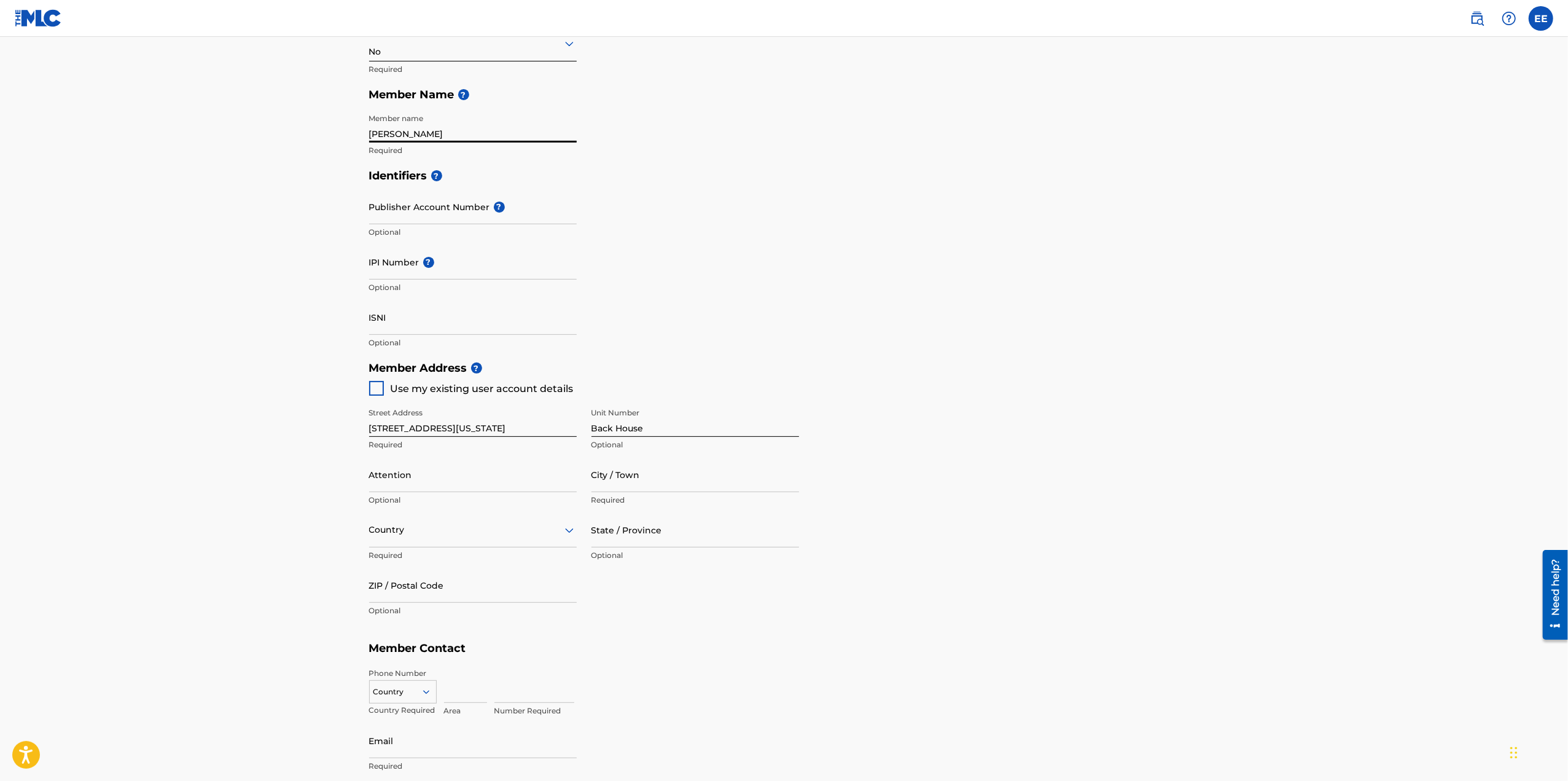
scroll to position [328, 0]
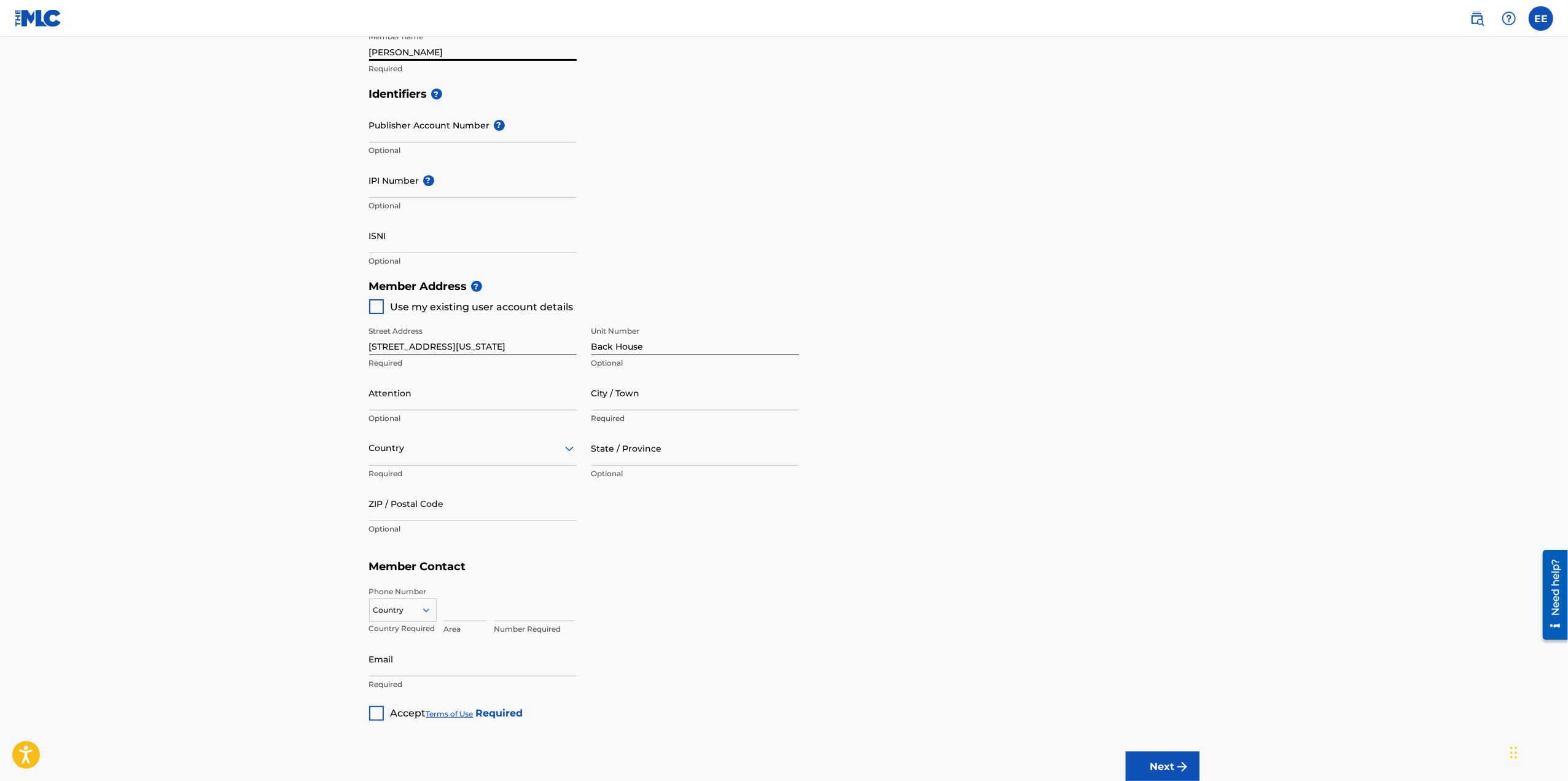
click at [437, 307] on span "Use my existing user account details" at bounding box center [482, 307] width 183 height 11
type input "El Segundo"
type input "90245"
type input "310"
type input "3409347"
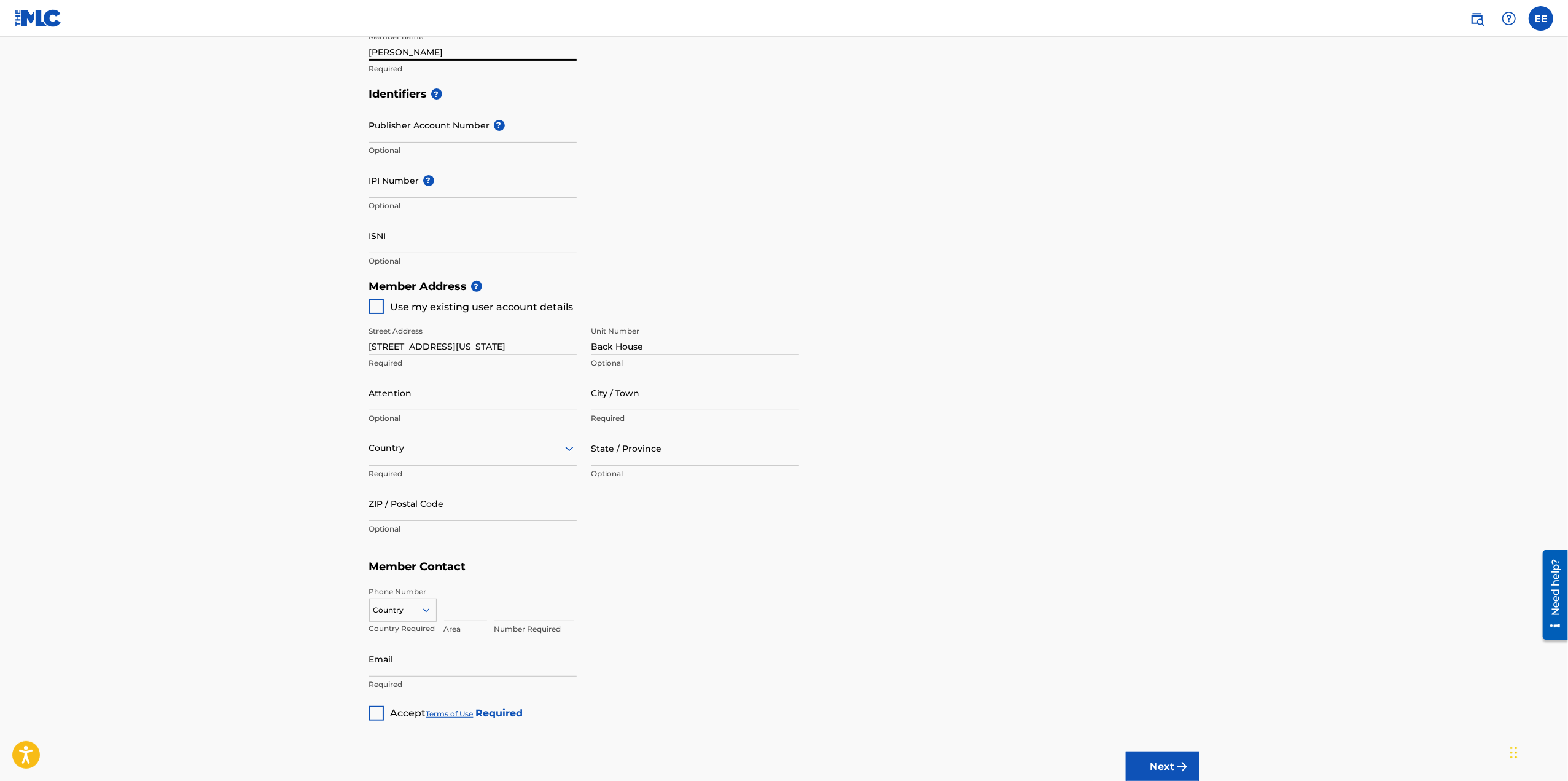
type input "[EMAIL_ADDRESS][DOMAIN_NAME]"
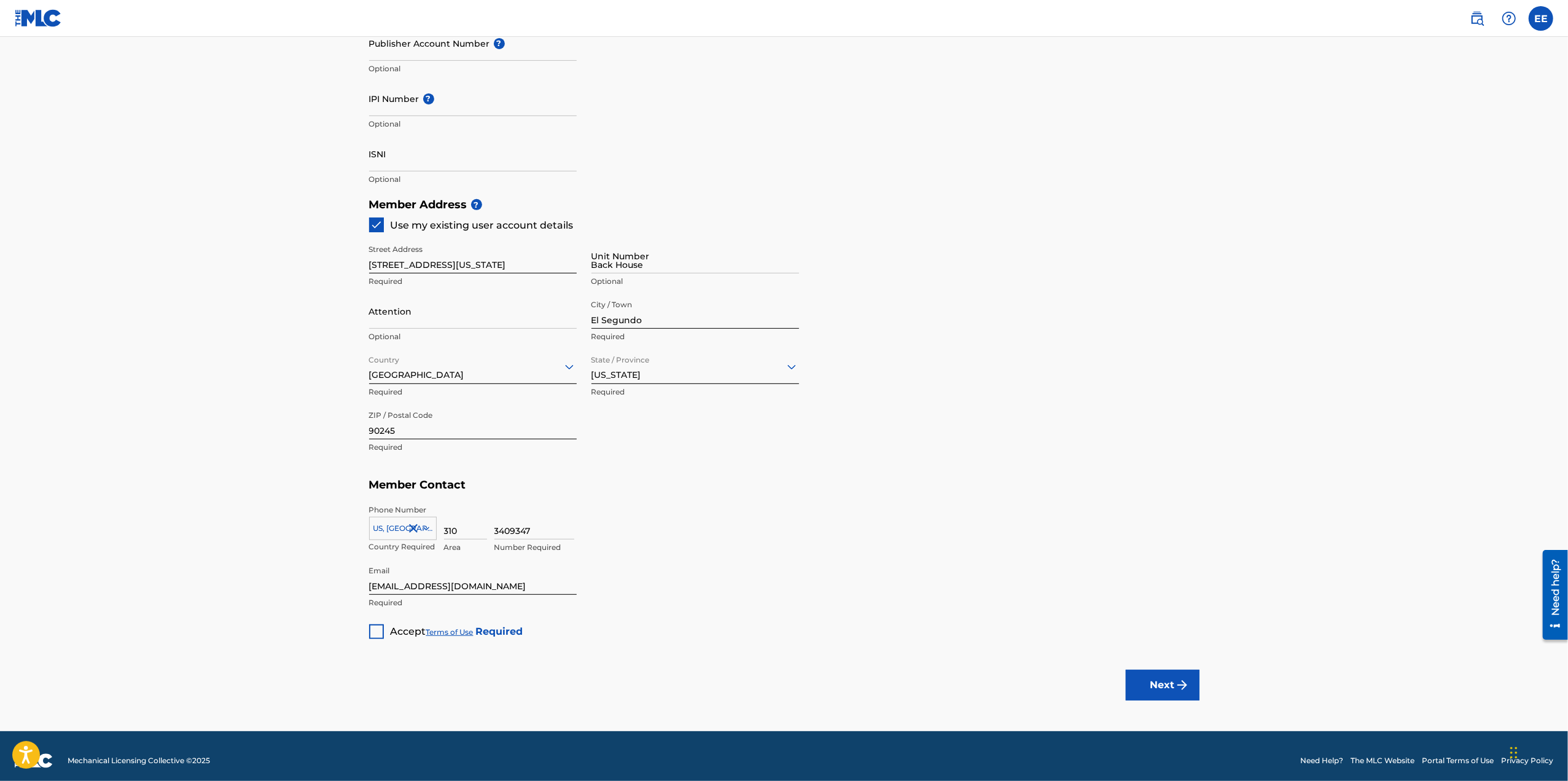
click at [371, 632] on div at bounding box center [376, 632] width 15 height 15
click at [1184, 683] on img "submit" at bounding box center [1182, 685] width 15 height 15
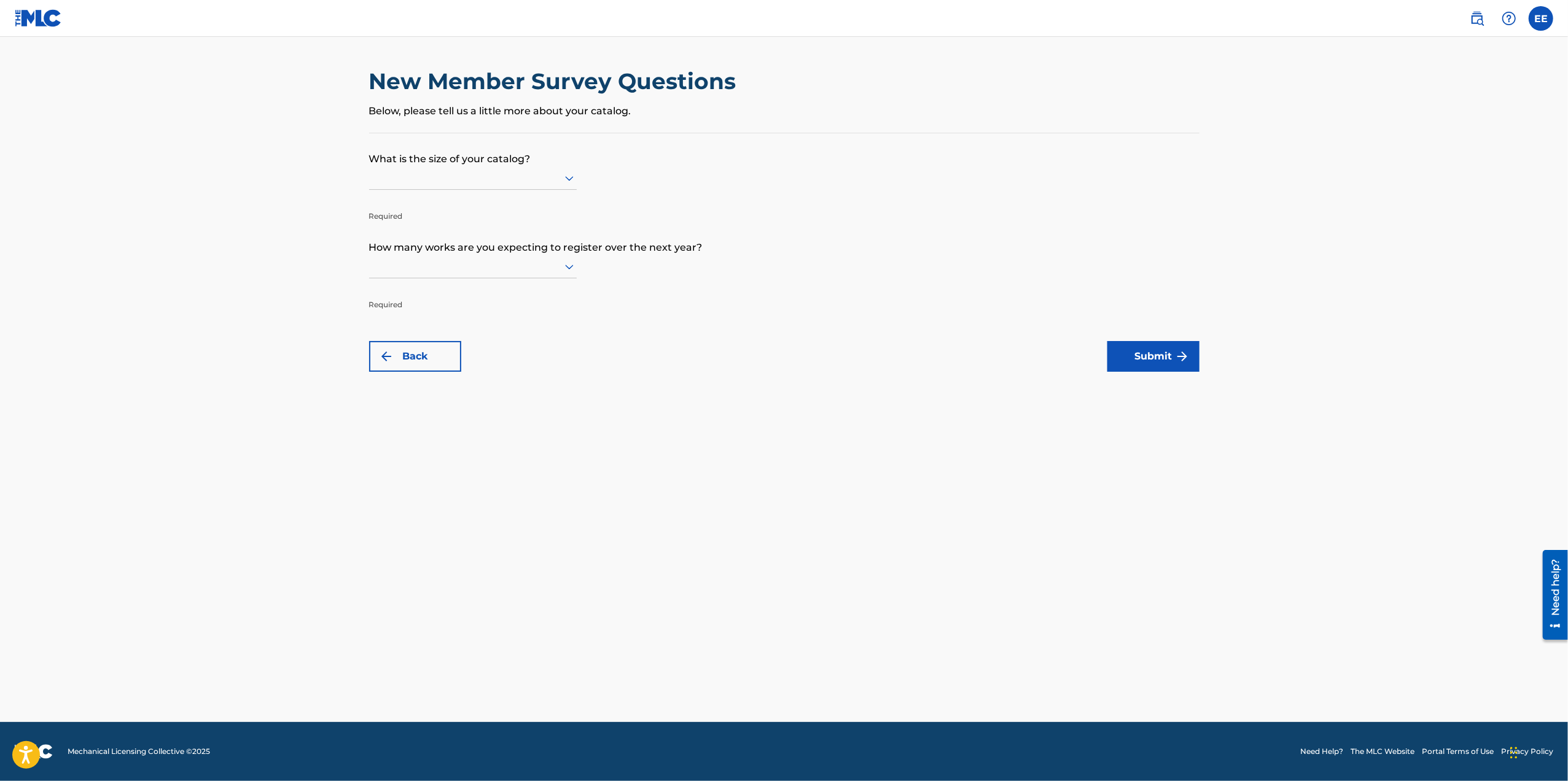
click at [519, 184] on div at bounding box center [473, 177] width 208 height 15
click at [470, 195] on div "Up to 100" at bounding box center [473, 203] width 206 height 27
click at [435, 275] on div at bounding box center [473, 267] width 208 height 23
click at [425, 295] on div "Up to 100" at bounding box center [473, 292] width 206 height 27
click at [1169, 347] on button "Submit" at bounding box center [1153, 356] width 92 height 31
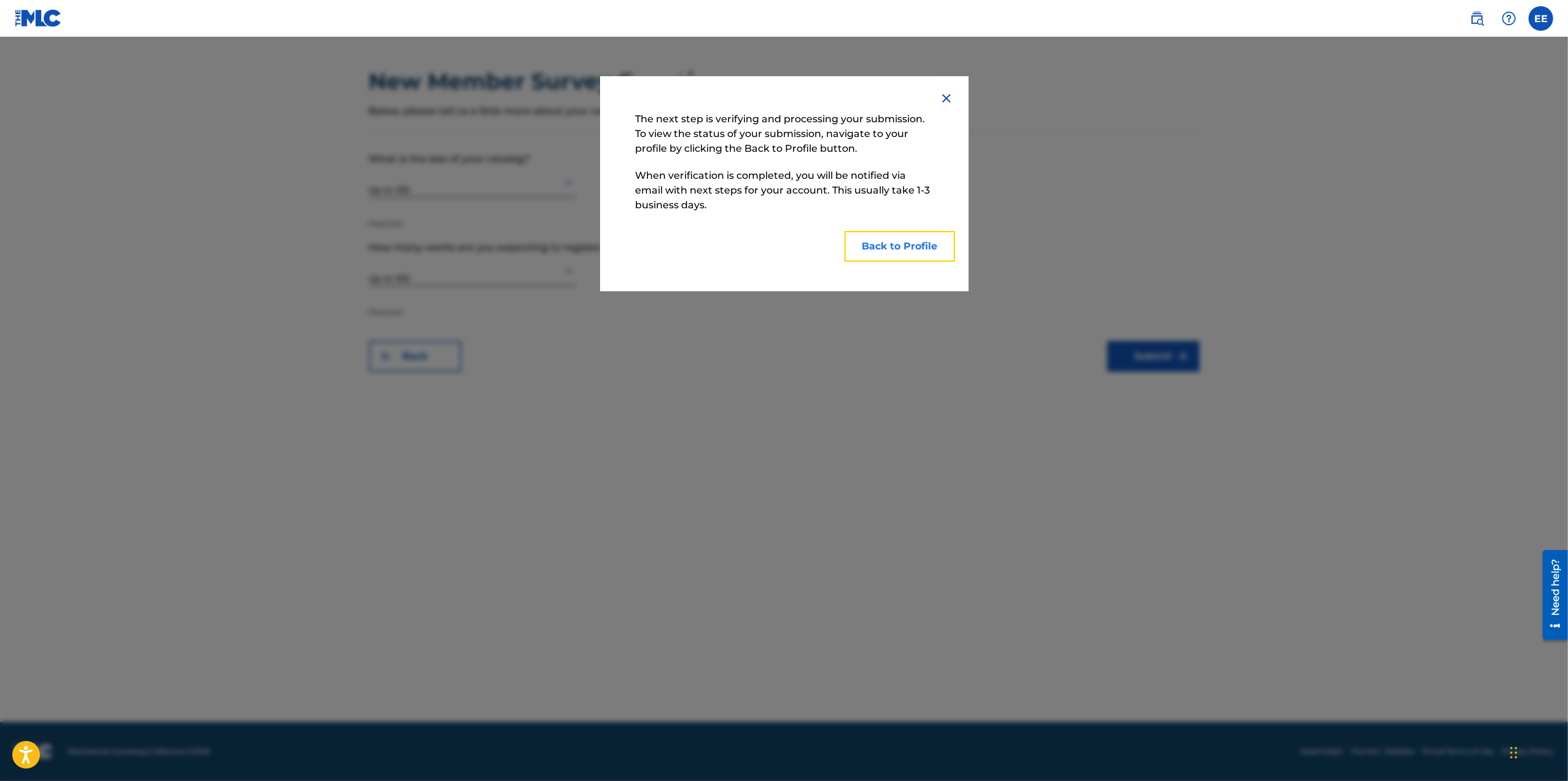
click at [887, 252] on button "Back to Profile" at bounding box center [900, 246] width 111 height 31
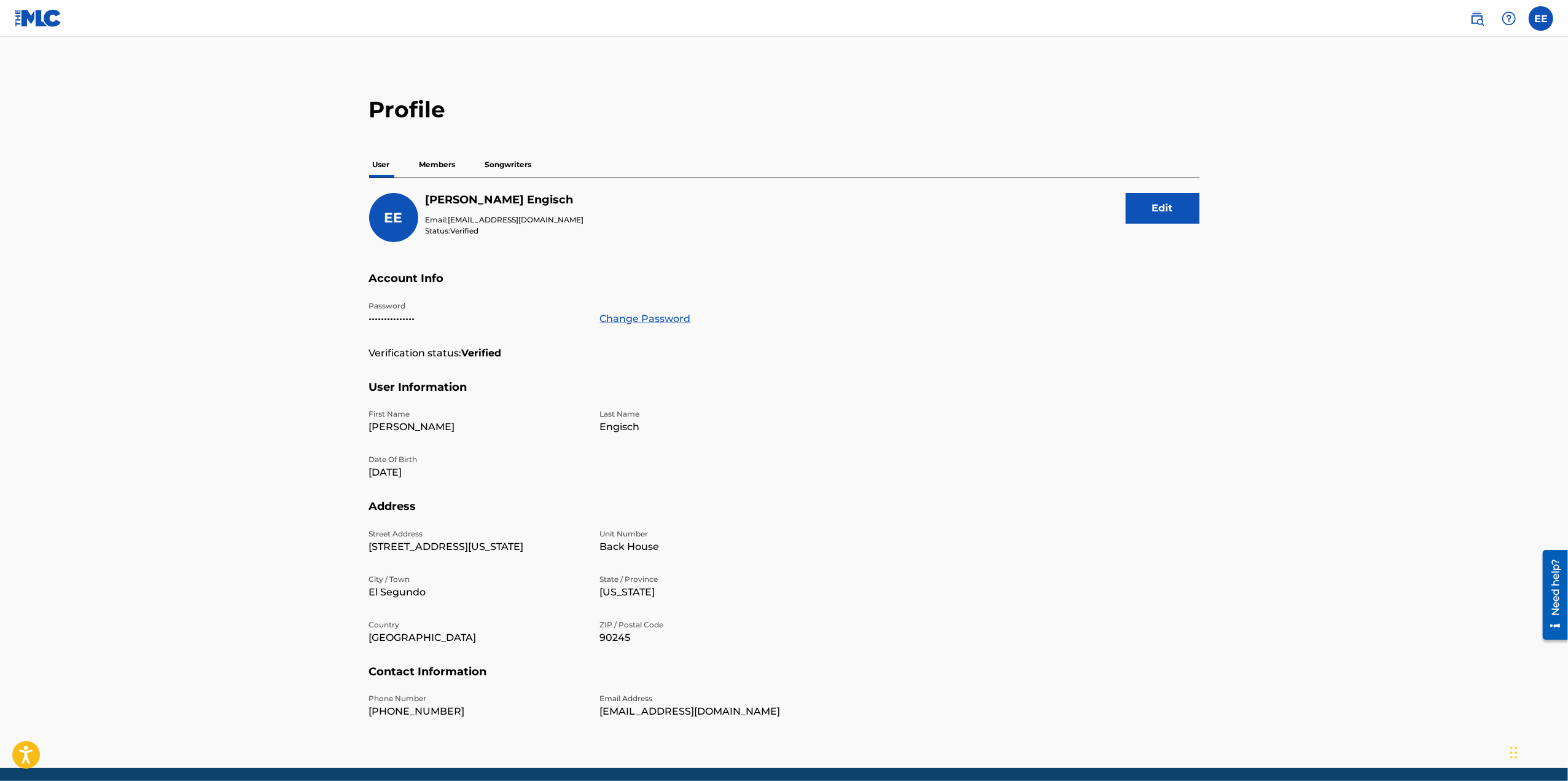
click at [504, 154] on p "Songwriters" at bounding box center [508, 165] width 54 height 26
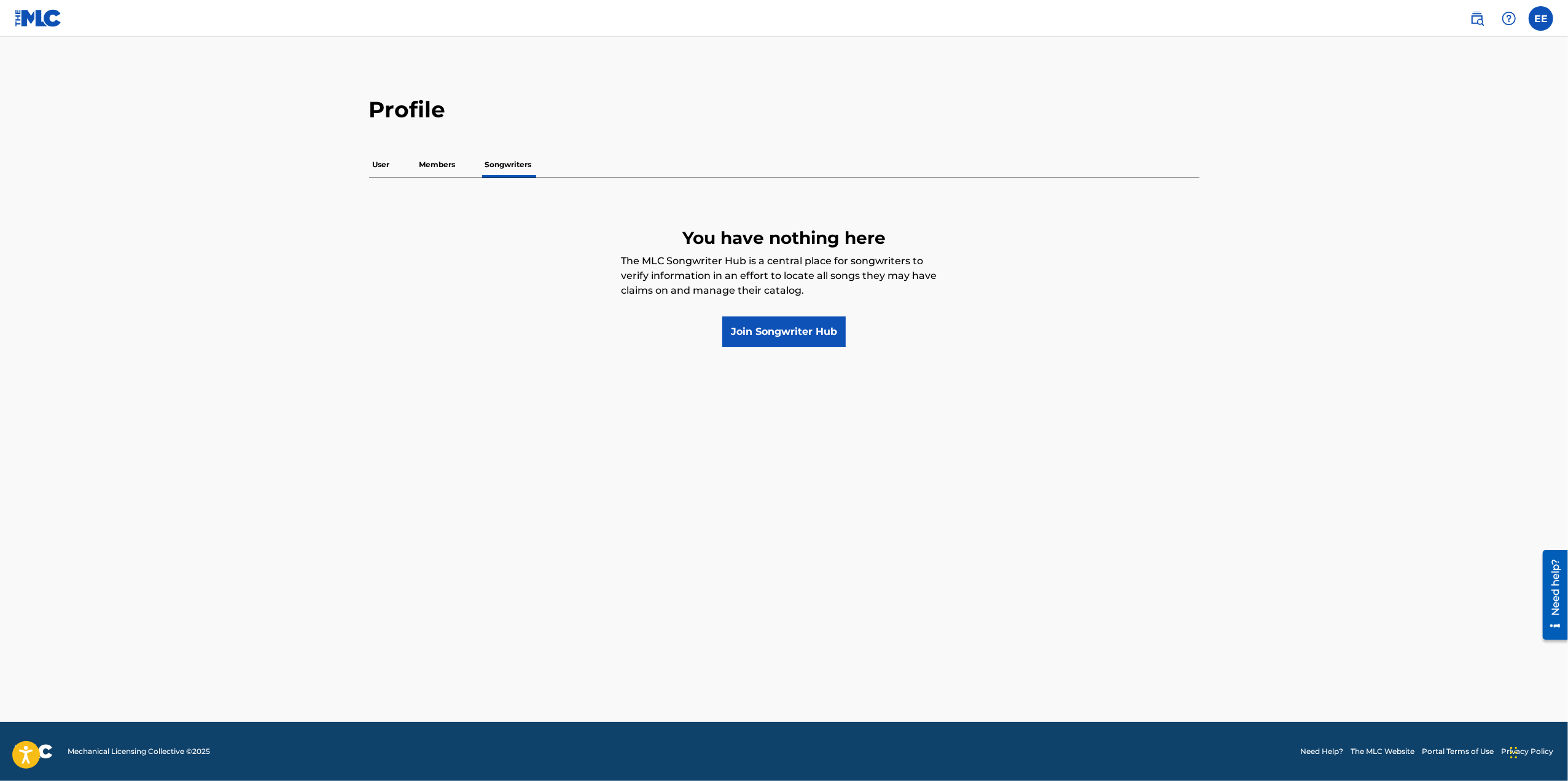
click at [451, 171] on p "Members" at bounding box center [437, 165] width 44 height 26
